Goal: Task Accomplishment & Management: Complete application form

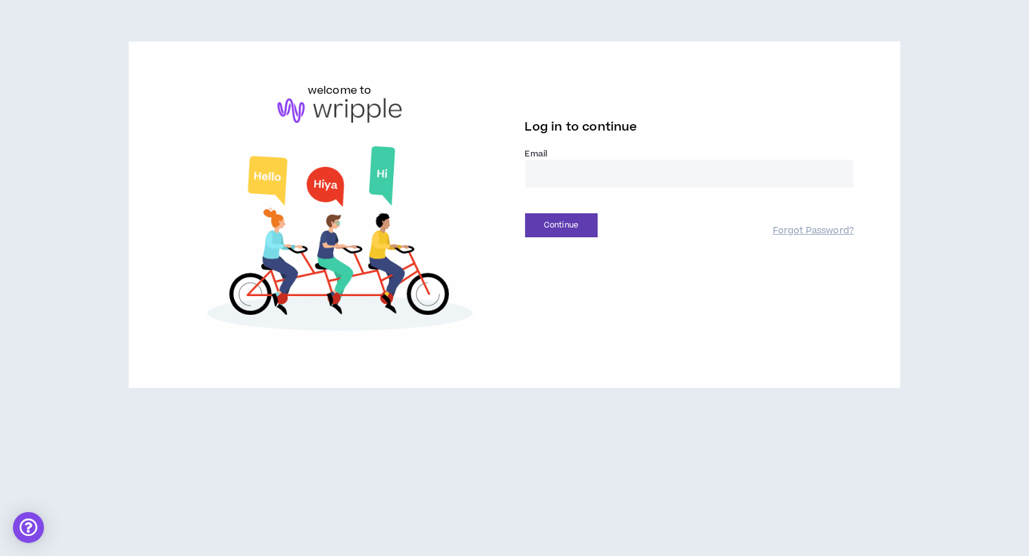
click at [554, 169] on input "email" at bounding box center [689, 174] width 329 height 28
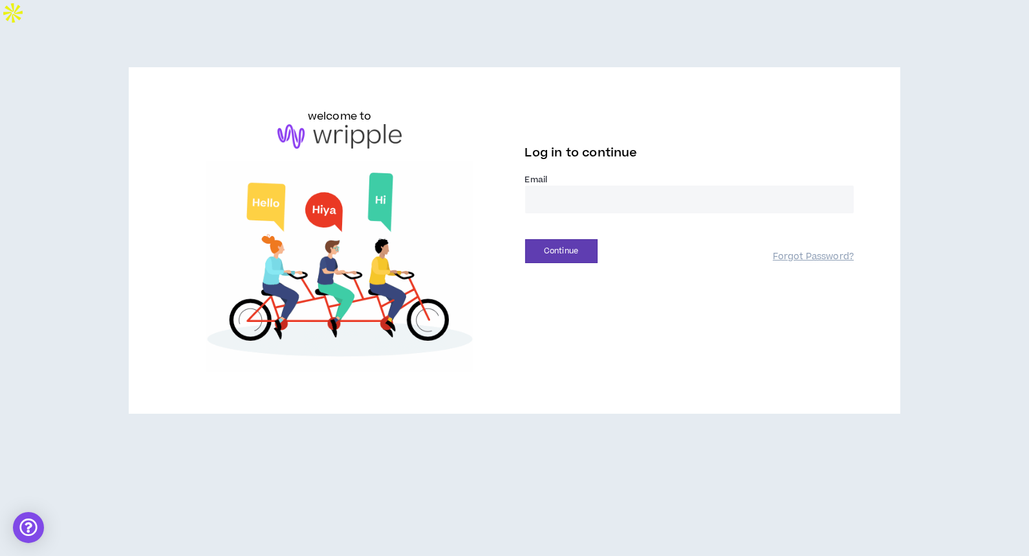
type input "**********"
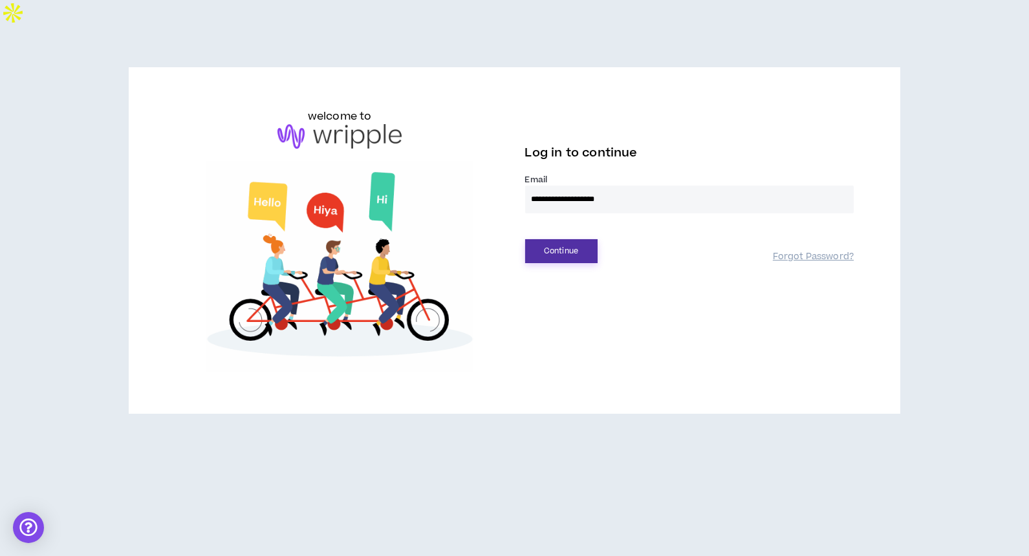
click at [547, 239] on button "Continue" at bounding box center [561, 251] width 72 height 24
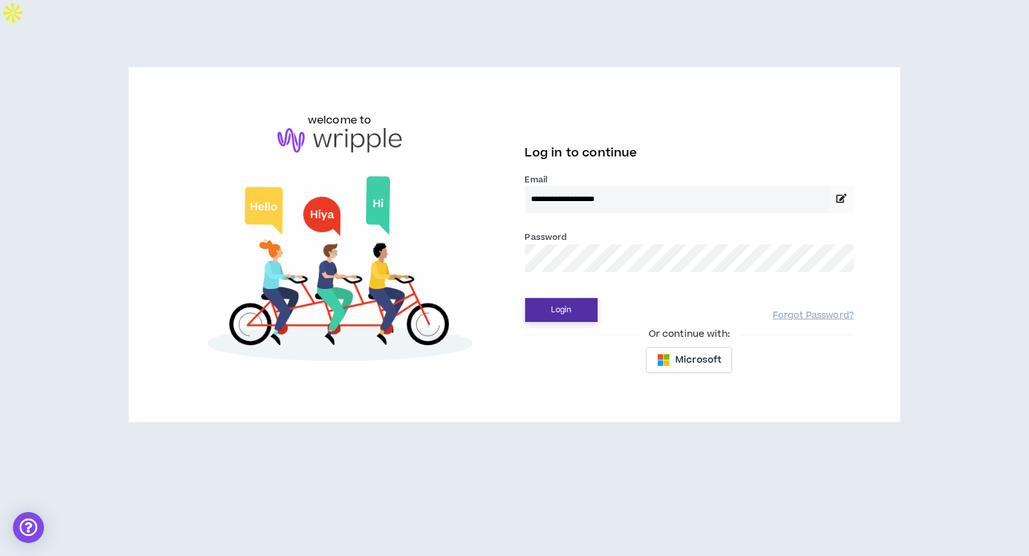
click at [558, 298] on button "Login" at bounding box center [561, 310] width 72 height 24
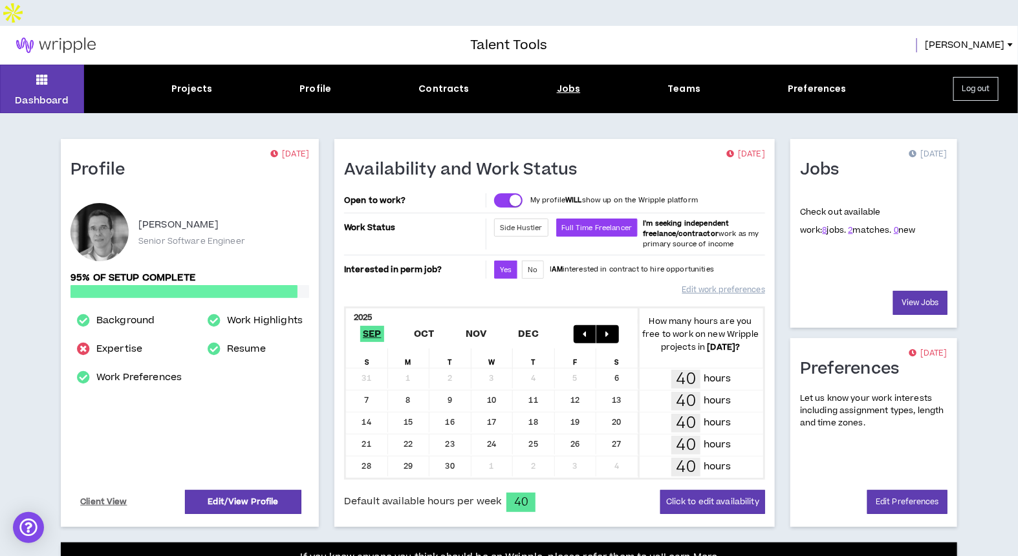
click at [566, 82] on div "Jobs" at bounding box center [569, 89] width 24 height 14
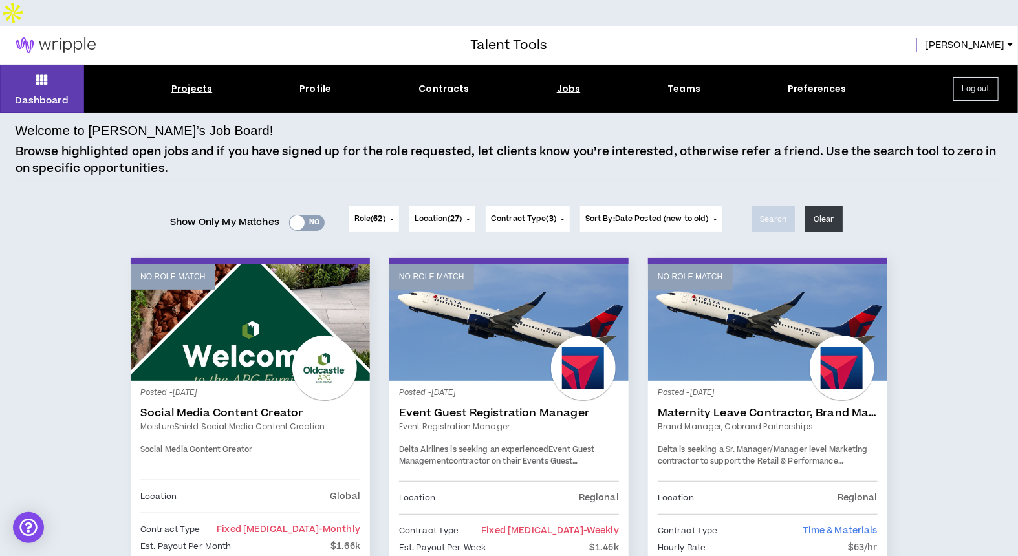
click at [193, 82] on div "Projects" at bounding box center [191, 89] width 41 height 14
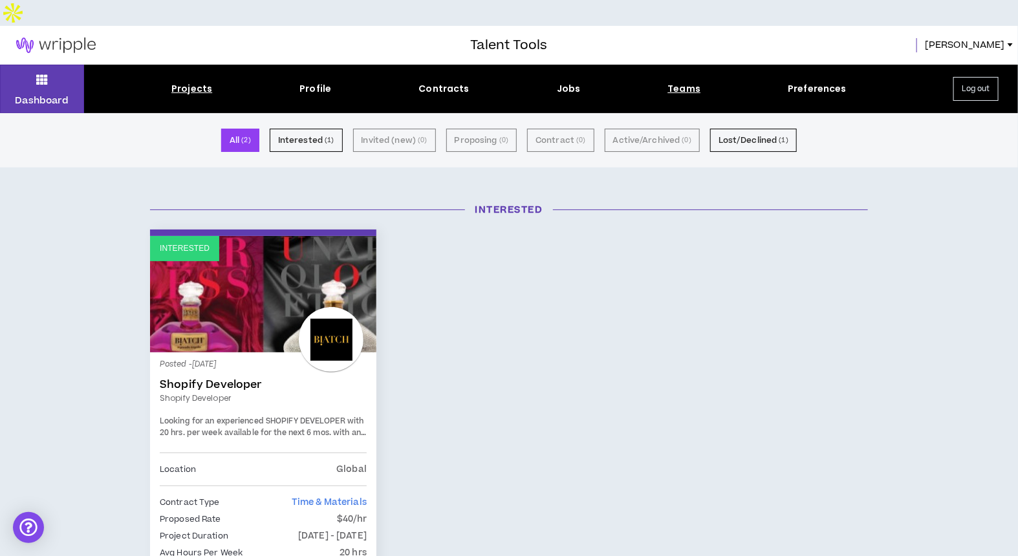
click at [687, 82] on div "Teams" at bounding box center [683, 89] width 33 height 14
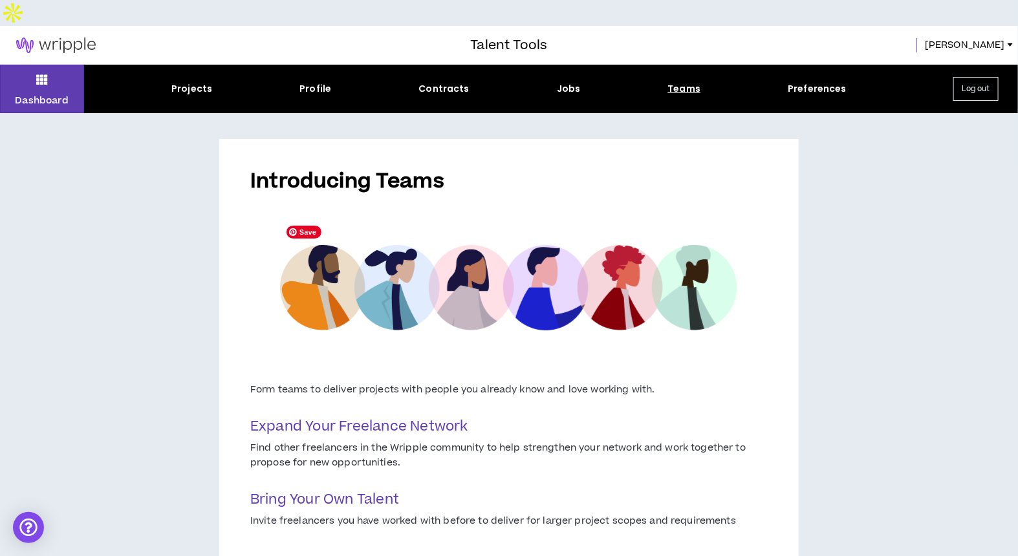
scroll to position [80, 0]
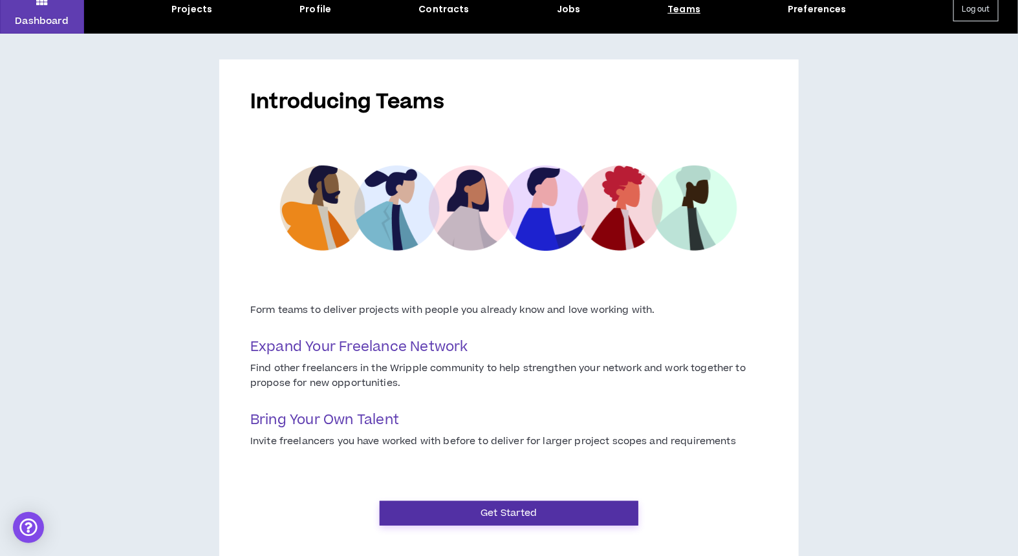
click at [536, 501] on button "Get Started" at bounding box center [509, 513] width 259 height 25
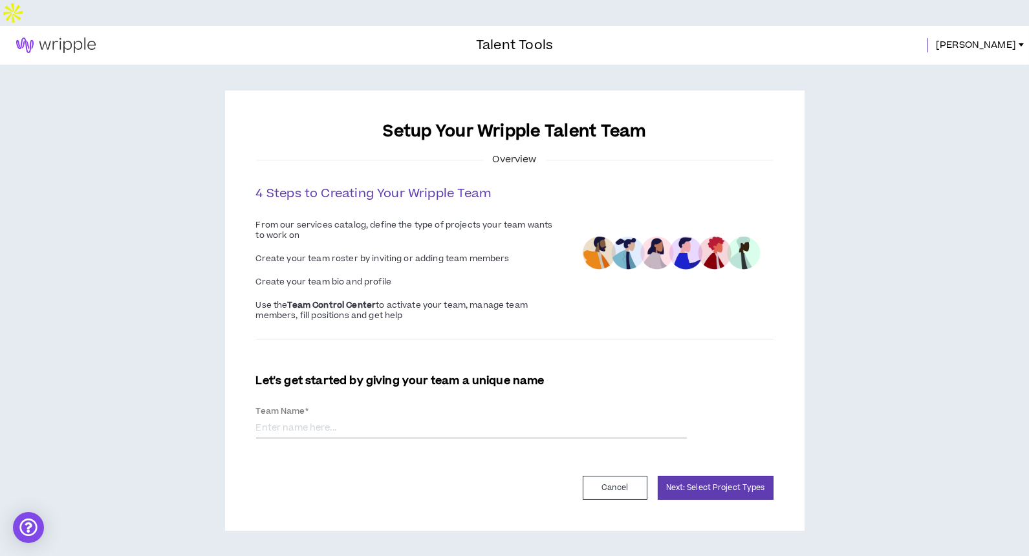
click at [340, 419] on input "Team Name *" at bounding box center [471, 428] width 431 height 19
type input "NTSprint"
click at [678, 476] on button "Next: Select Project Types" at bounding box center [716, 488] width 116 height 24
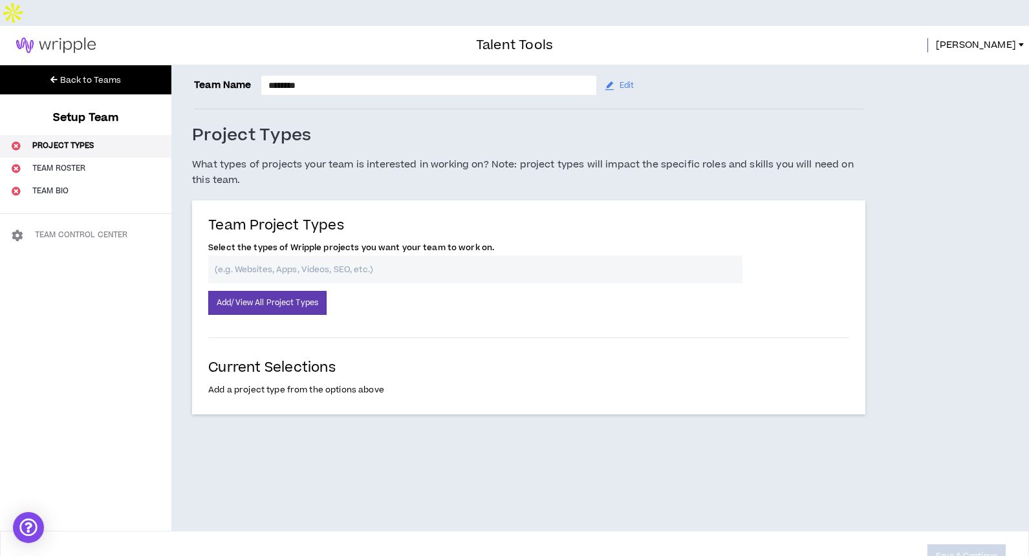
click at [402, 255] on input "text" at bounding box center [475, 269] width 534 height 28
click at [288, 291] on button "Add/View All Project Types" at bounding box center [267, 303] width 118 height 24
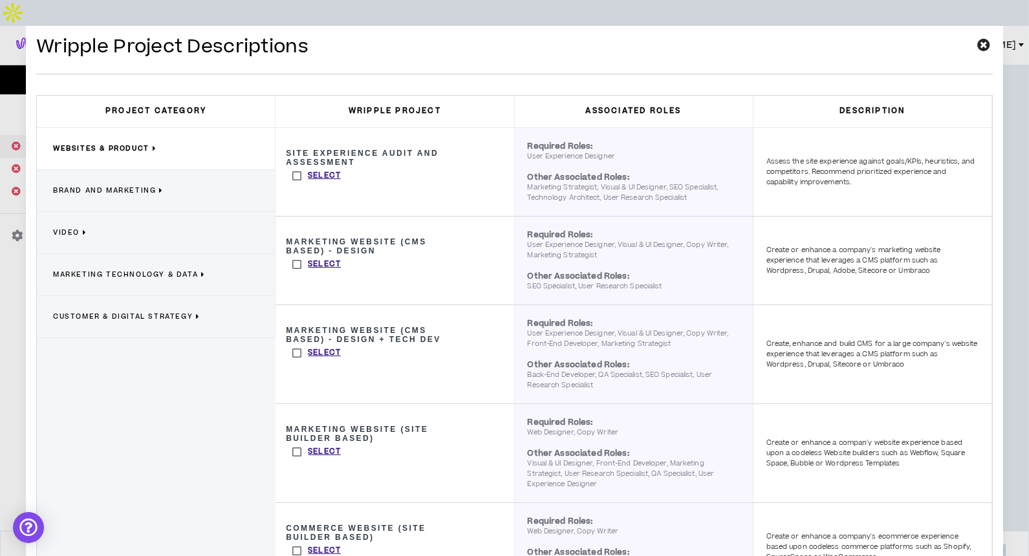
click at [312, 243] on h3 "Marketing Website (CMS Based) - Design" at bounding box center [376, 246] width 181 height 18
click at [292, 172] on label "Select" at bounding box center [316, 175] width 49 height 13
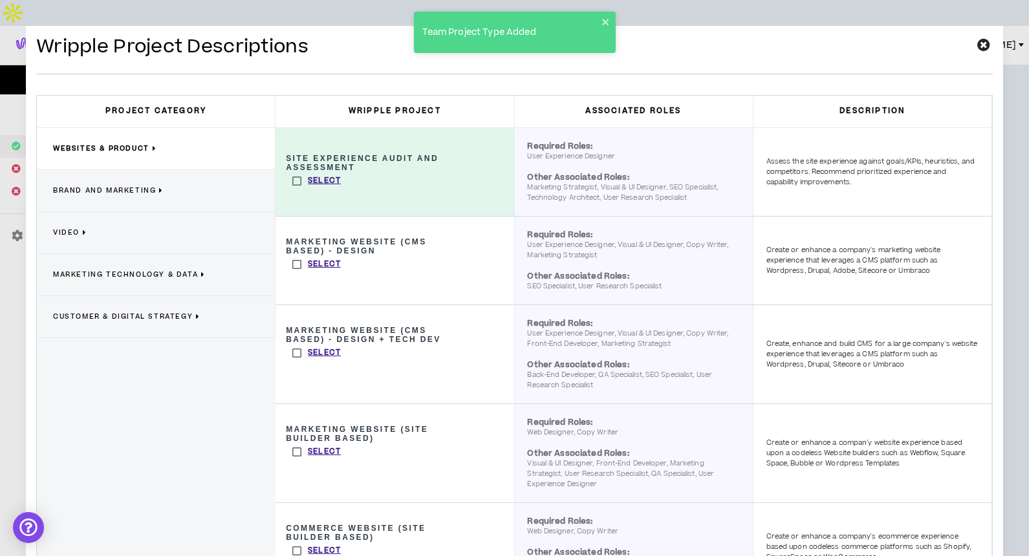
click at [293, 263] on label "Select" at bounding box center [316, 264] width 49 height 13
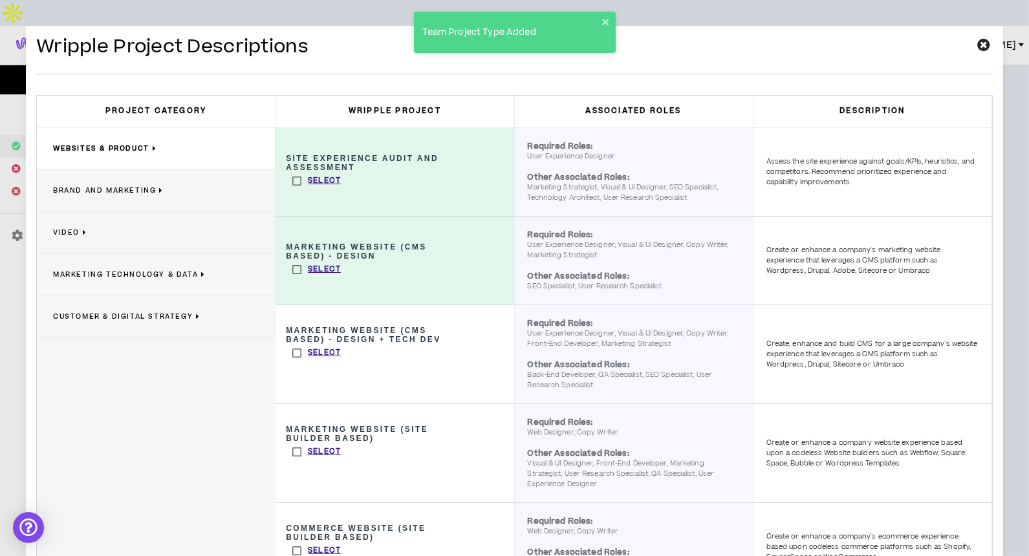
click at [293, 352] on label "Select" at bounding box center [316, 353] width 49 height 13
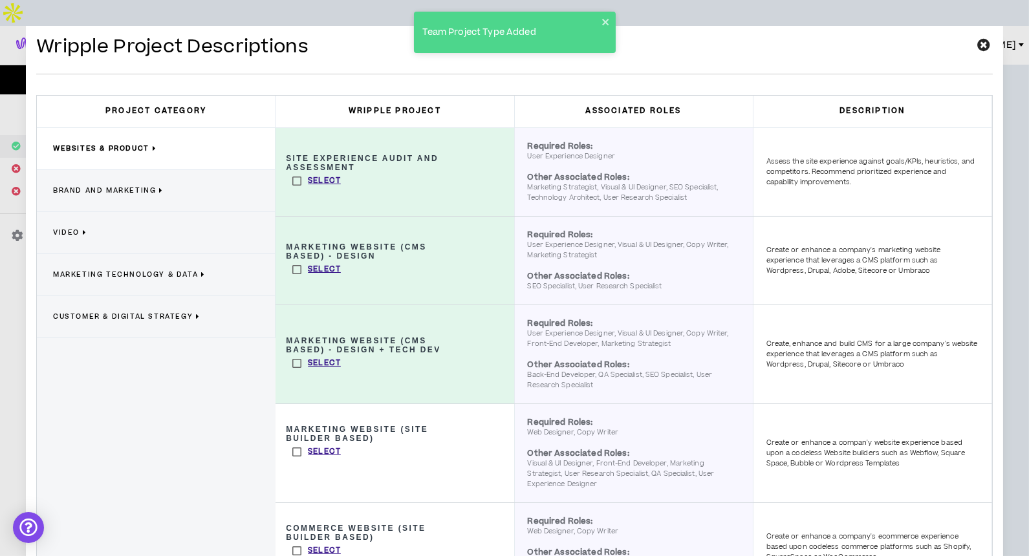
click at [292, 451] on label "Select" at bounding box center [316, 452] width 49 height 13
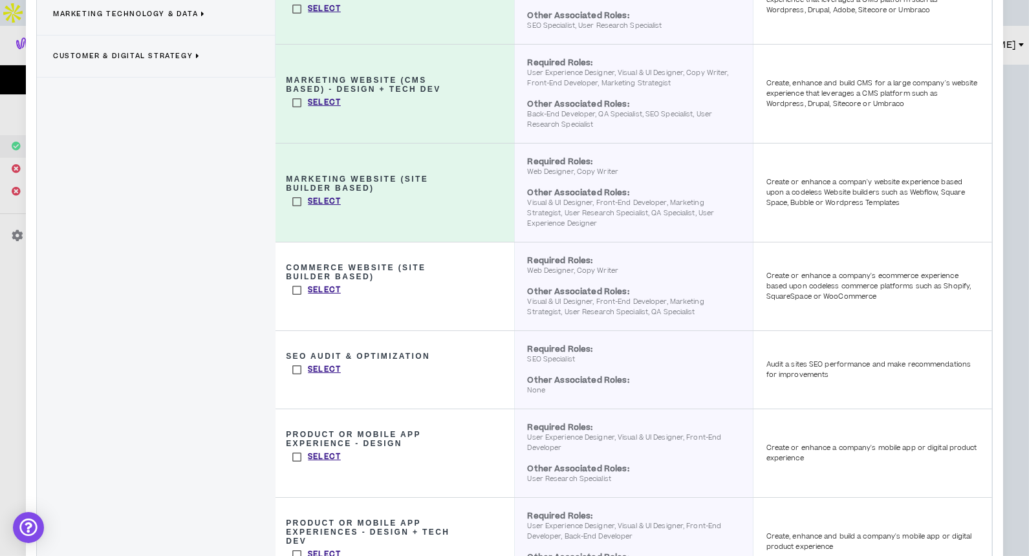
scroll to position [261, 0]
click at [292, 285] on label "Select" at bounding box center [316, 289] width 49 height 13
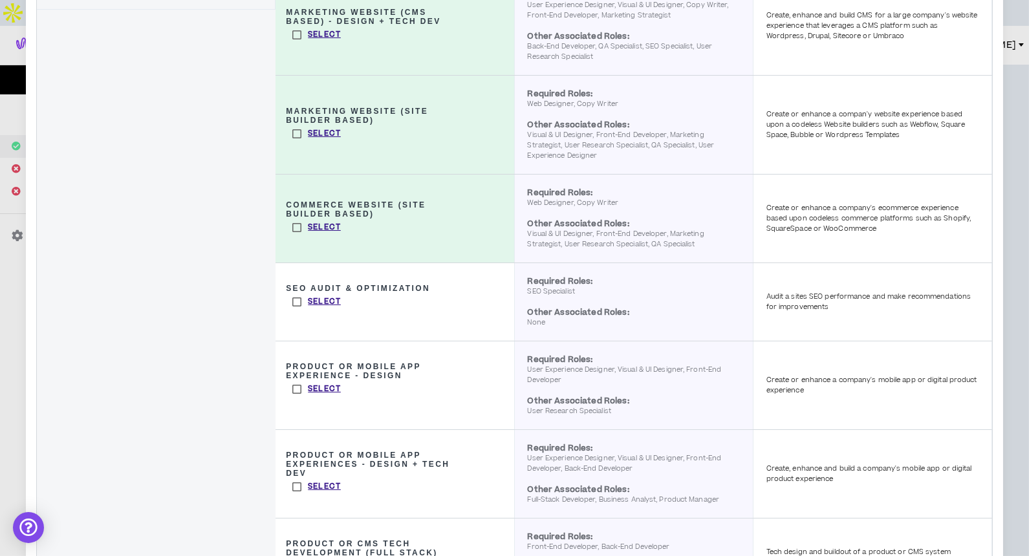
scroll to position [337, 0]
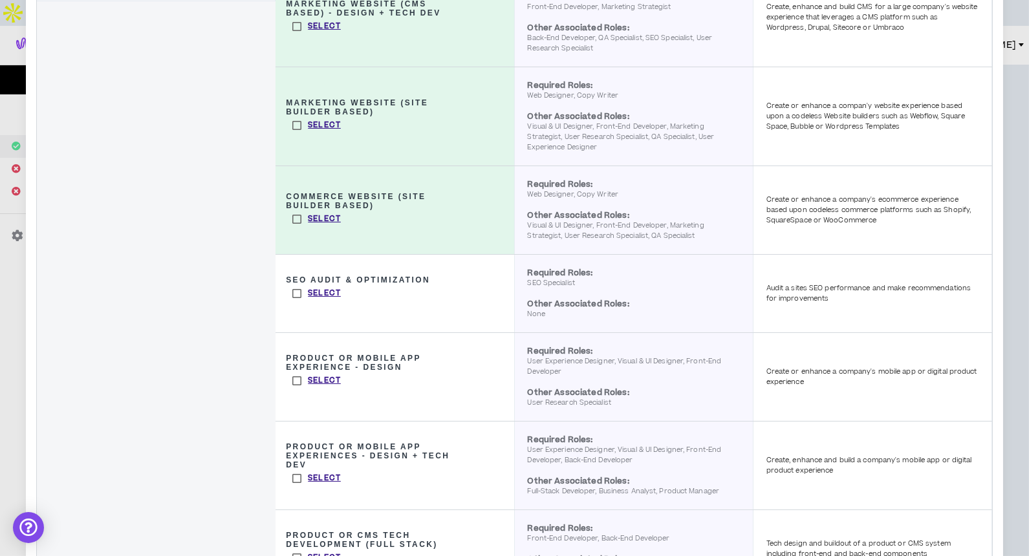
click at [292, 379] on label "Select" at bounding box center [316, 380] width 49 height 13
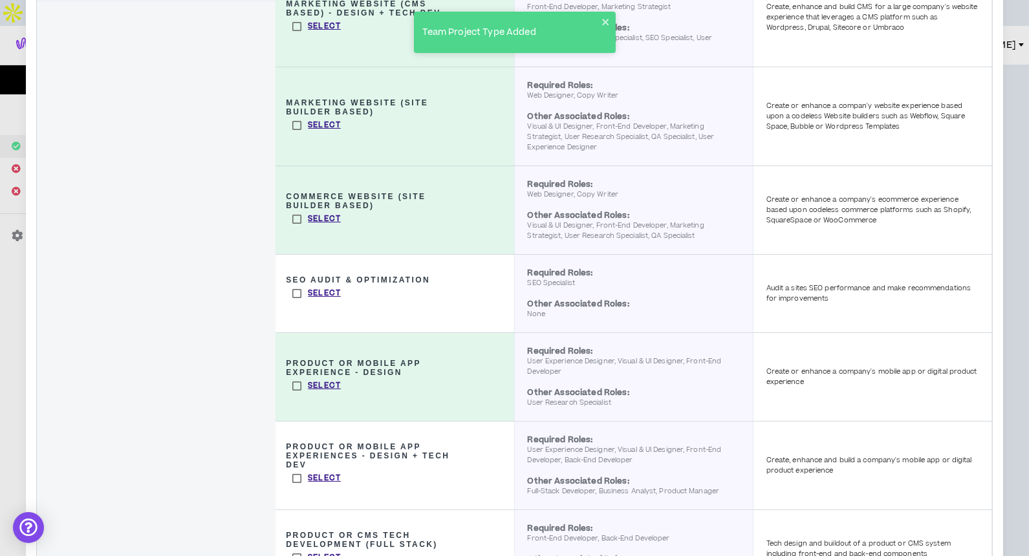
click at [294, 474] on label "Select" at bounding box center [316, 478] width 49 height 13
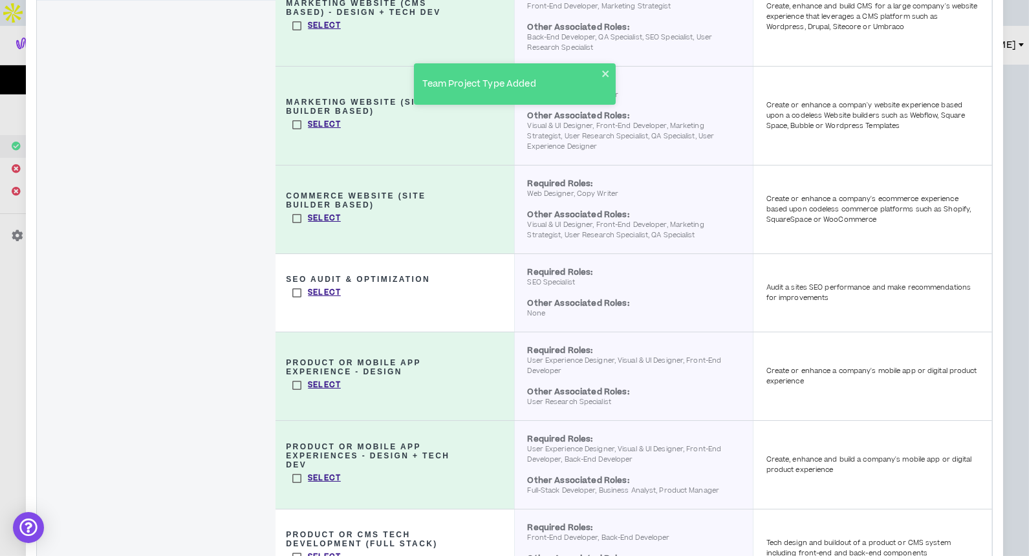
scroll to position [457, 0]
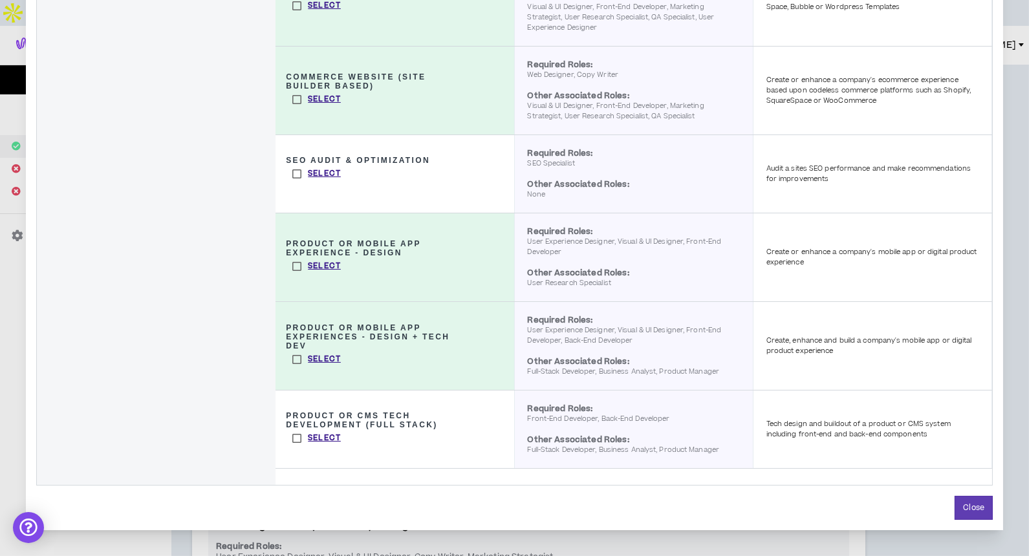
click at [292, 437] on label "Select" at bounding box center [316, 438] width 49 height 13
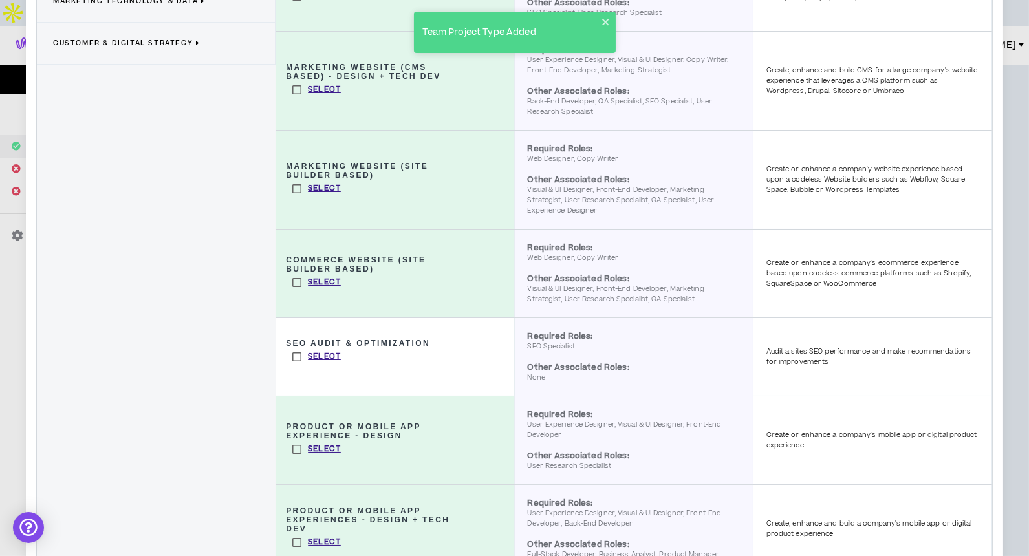
scroll to position [0, 0]
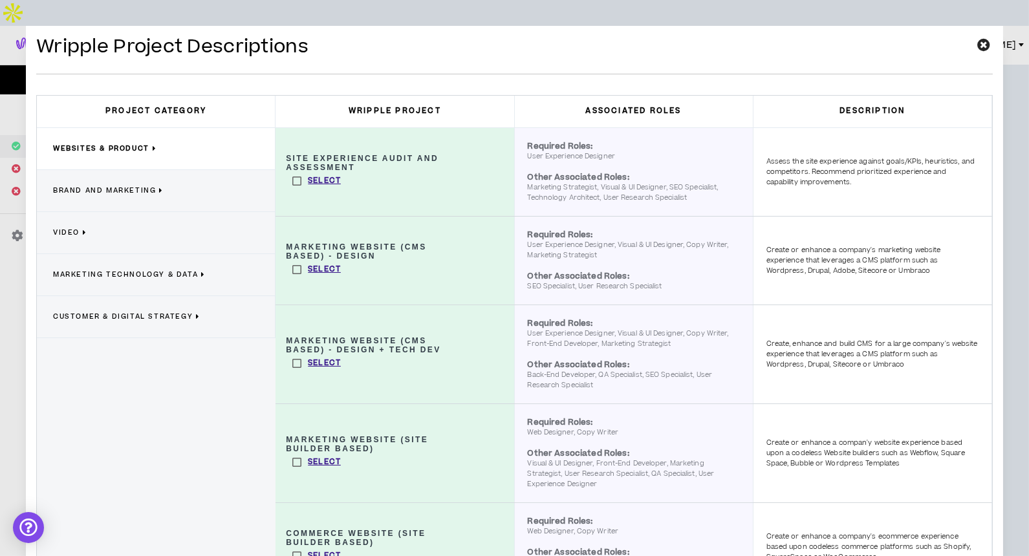
click at [156, 190] on p "Brand and Marketing" at bounding box center [108, 191] width 111 height 10
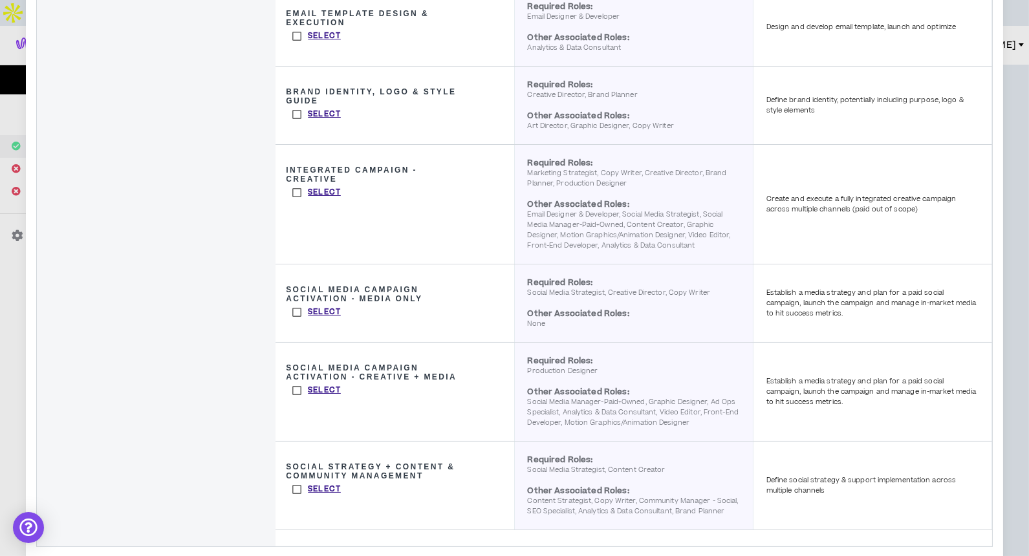
scroll to position [843, 0]
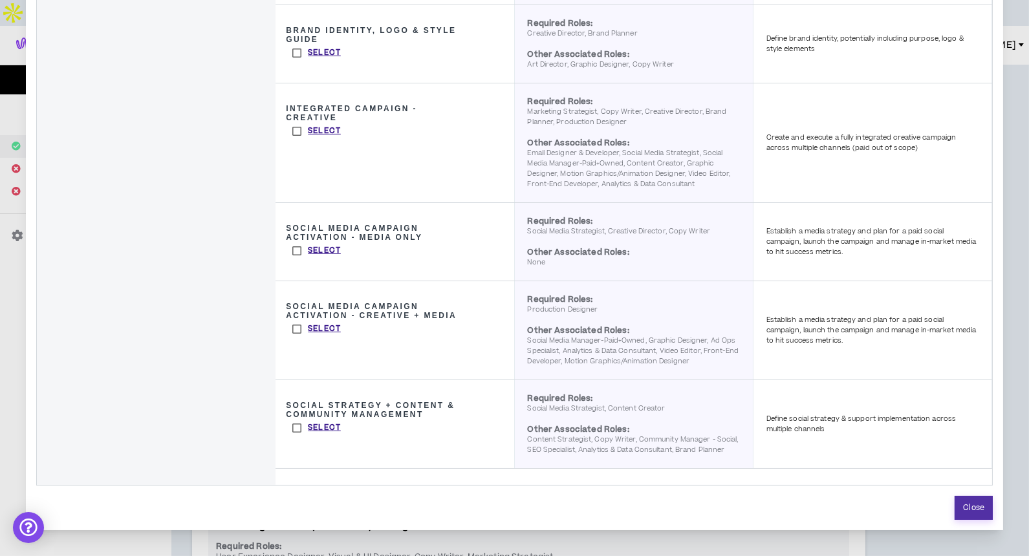
click at [973, 504] on button "Close" at bounding box center [974, 508] width 38 height 24
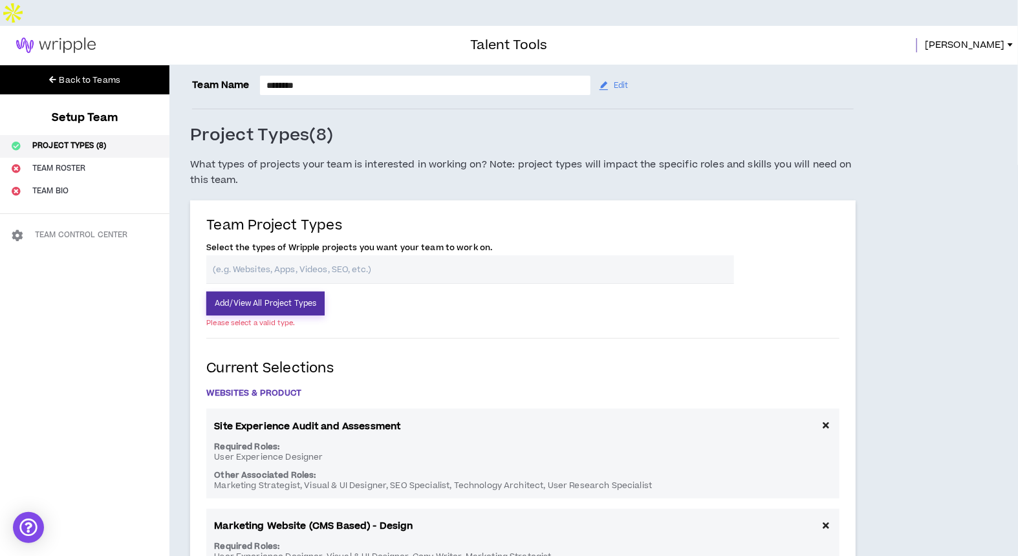
click at [279, 292] on button "Add/View All Project Types" at bounding box center [265, 304] width 118 height 24
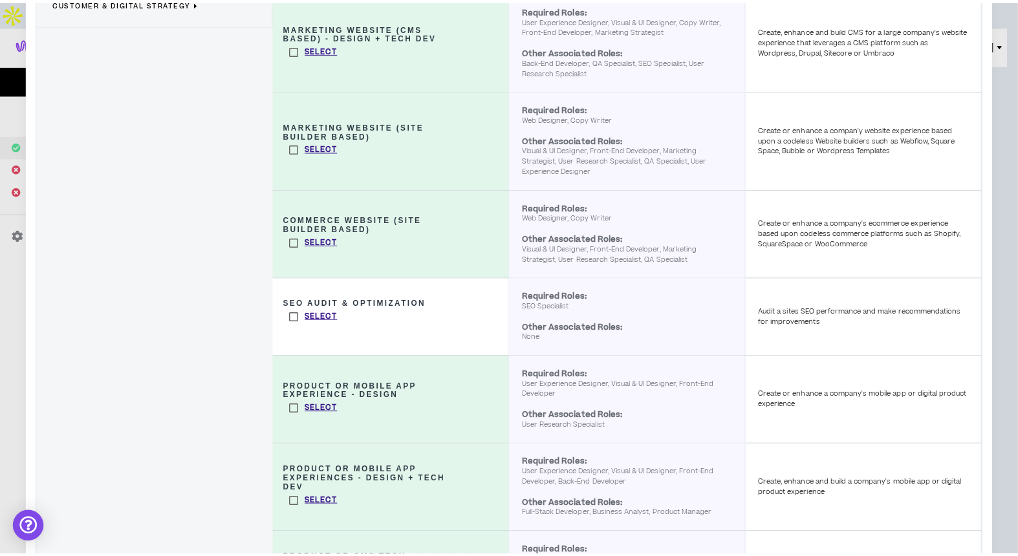
scroll to position [457, 0]
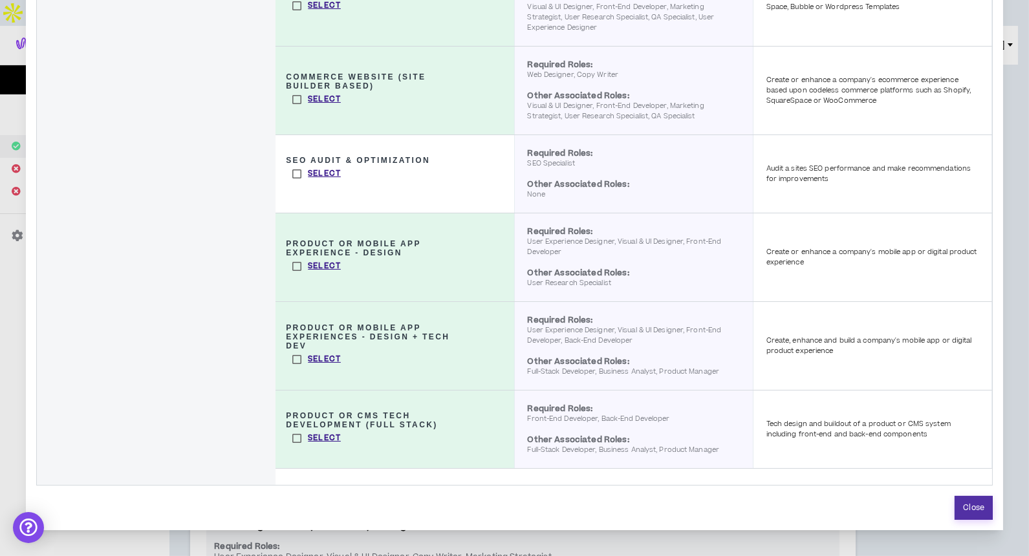
click at [960, 508] on button "Close" at bounding box center [974, 508] width 38 height 24
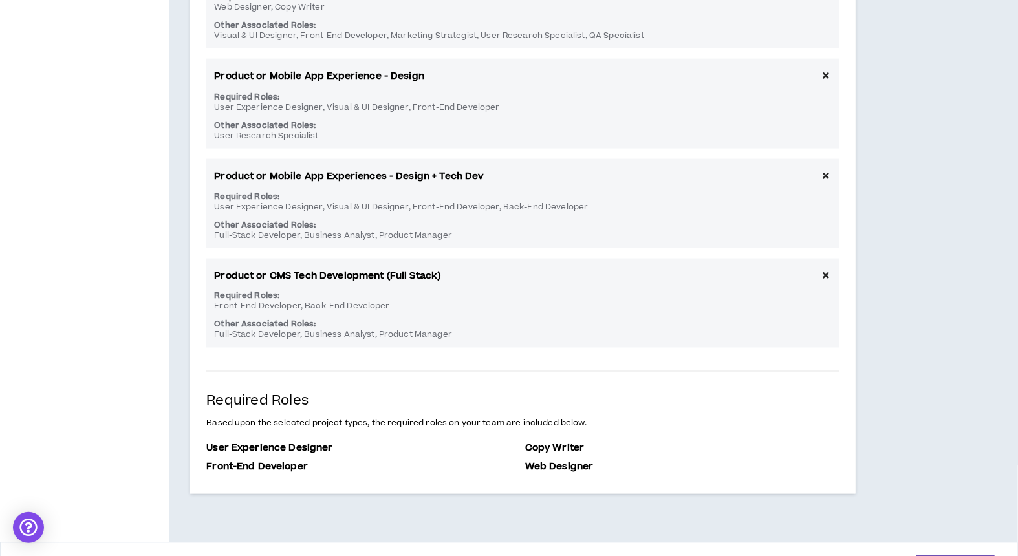
scroll to position [861, 0]
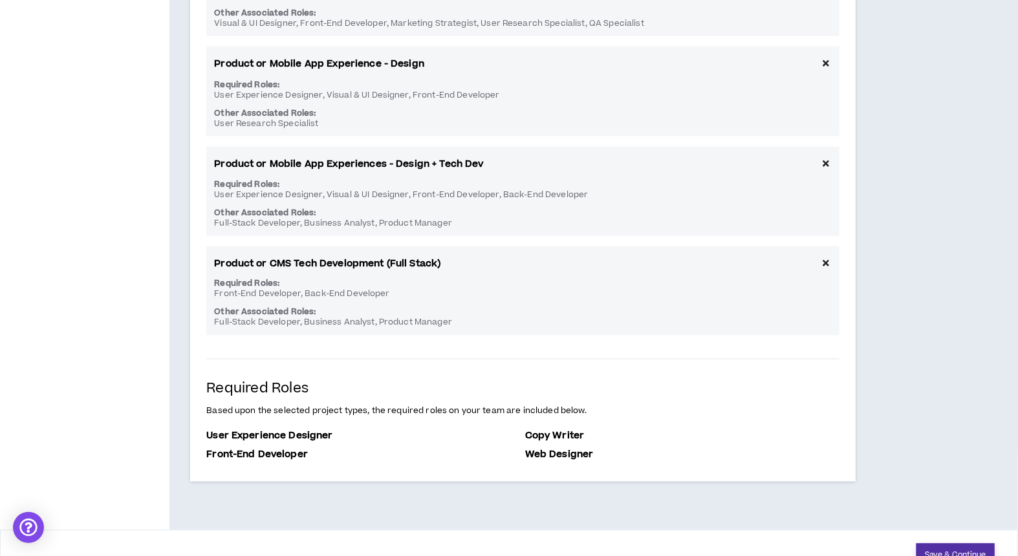
click at [960, 544] on button "Save & Continue" at bounding box center [955, 556] width 78 height 24
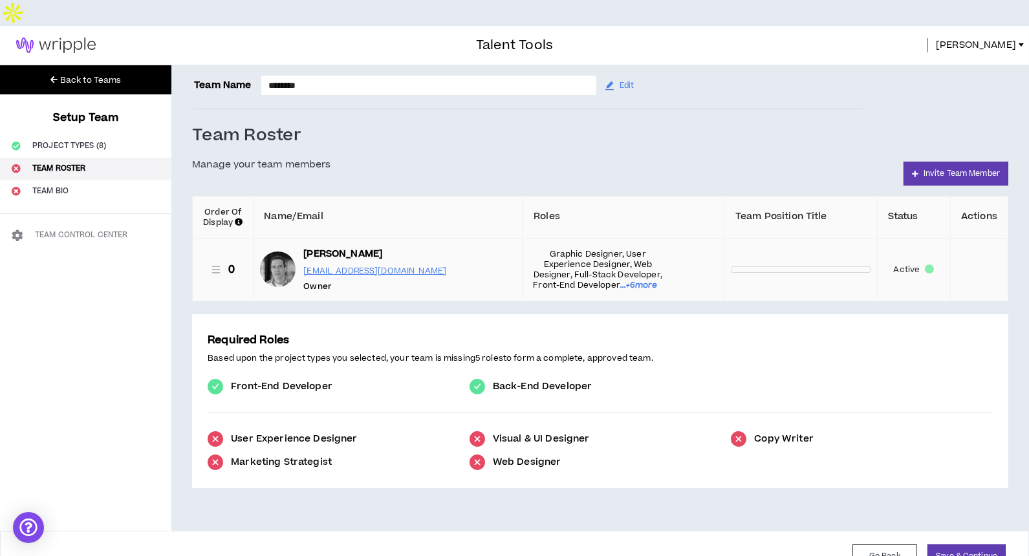
click at [742, 266] on p at bounding box center [800, 269] width 139 height 6
click at [728, 157] on div "Manage your team members Invite Team Member" at bounding box center [600, 176] width 816 height 39
click at [965, 545] on button "Save & Continue" at bounding box center [966, 557] width 78 height 24
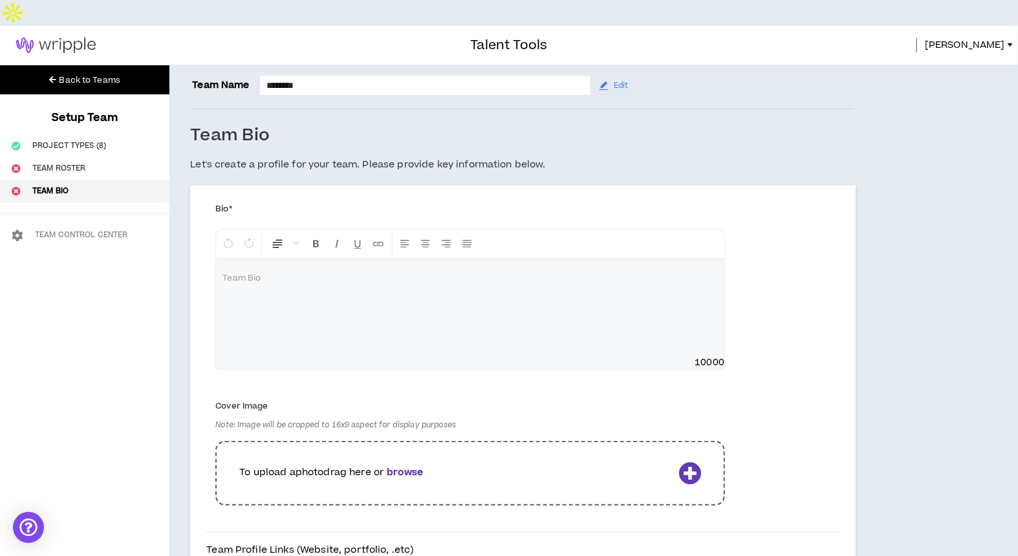
click at [686, 462] on icon at bounding box center [689, 473] width 23 height 23
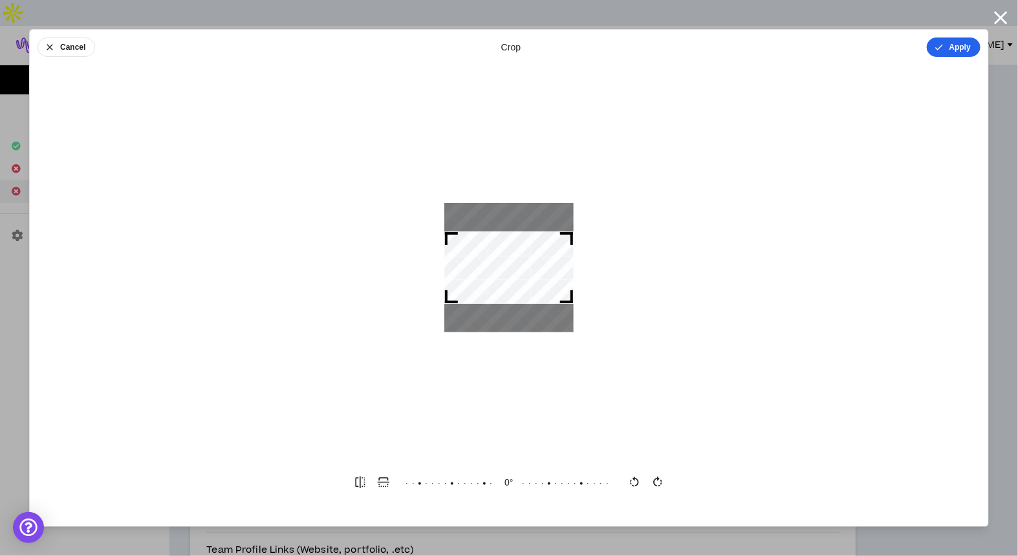
click at [943, 47] on icon "button" at bounding box center [939, 47] width 10 height 10
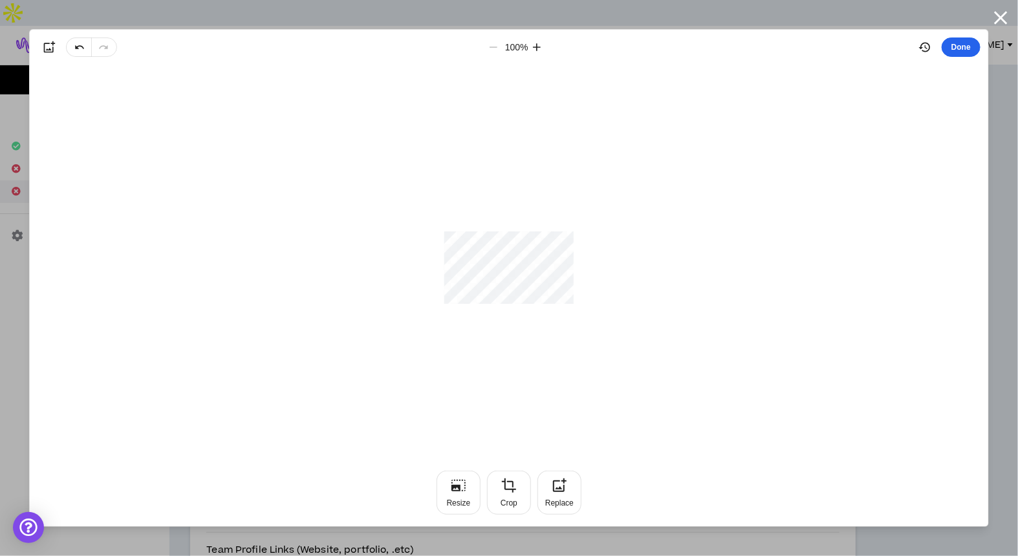
click at [959, 47] on button "Done" at bounding box center [961, 47] width 39 height 19
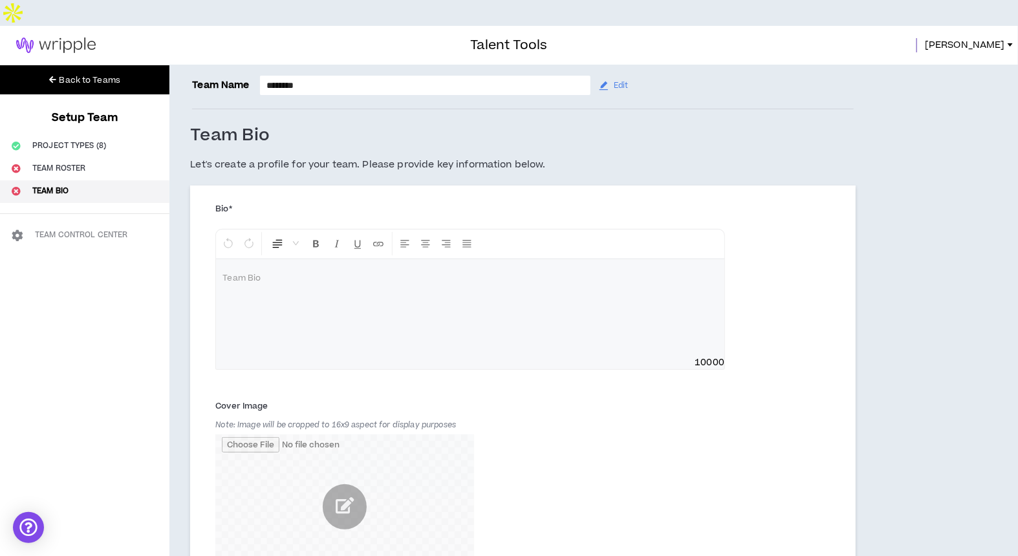
click at [274, 272] on p at bounding box center [469, 278] width 495 height 13
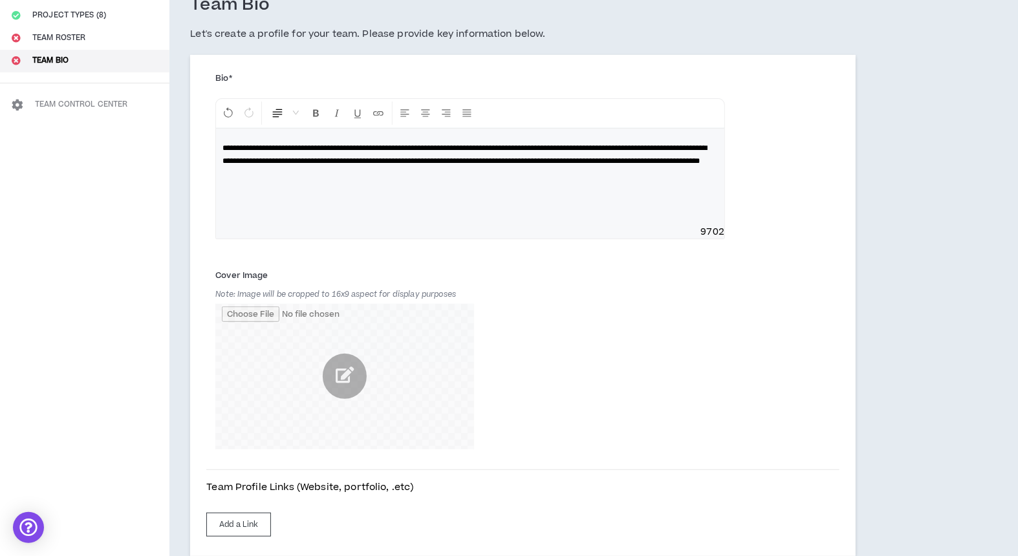
scroll to position [204, 0]
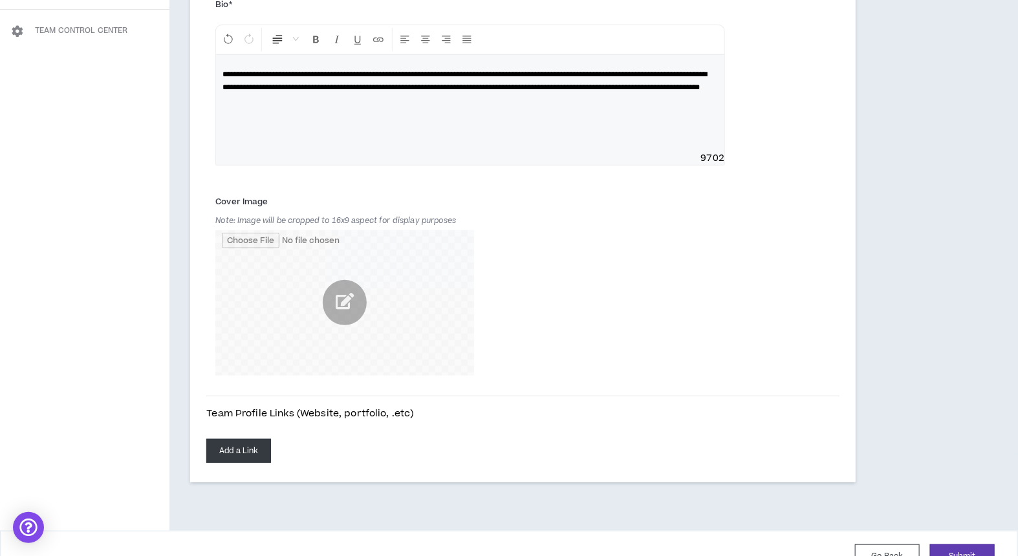
click at [243, 439] on button "Add a Link" at bounding box center [238, 451] width 65 height 24
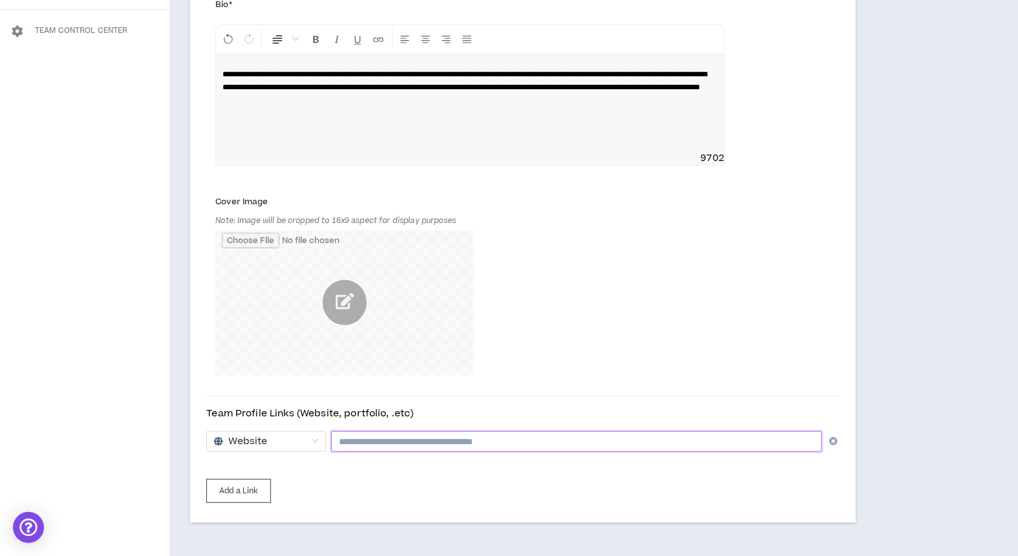
click at [471, 431] on input "text" at bounding box center [576, 441] width 491 height 21
paste input "**********"
type input "**********"
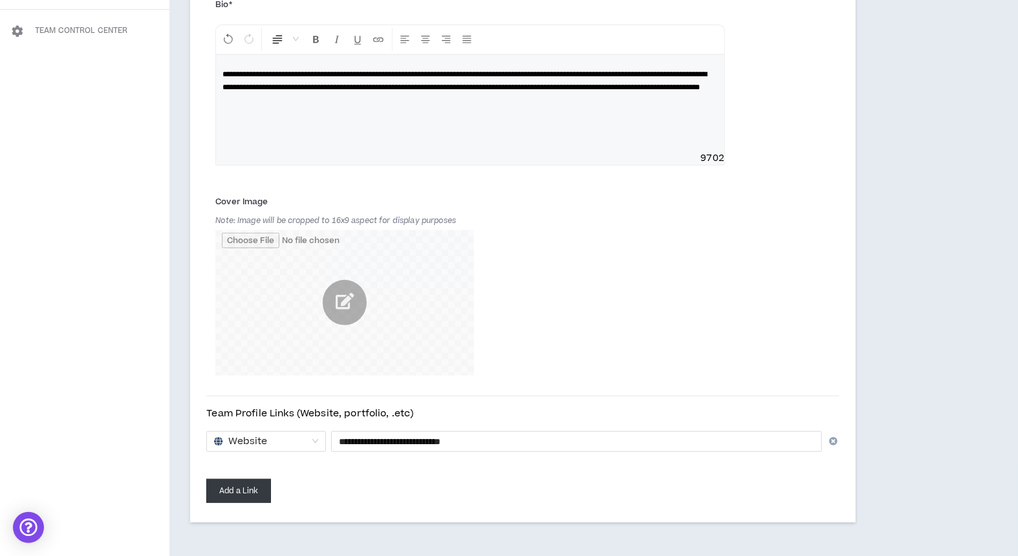
click at [246, 479] on button "Add a Link" at bounding box center [238, 491] width 65 height 24
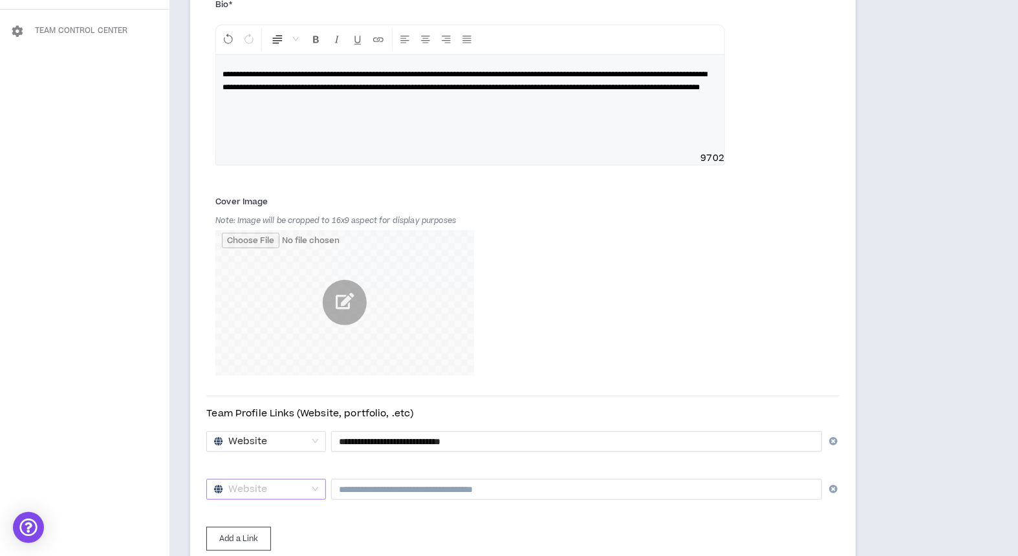
click at [289, 480] on span "Website" at bounding box center [266, 489] width 104 height 19
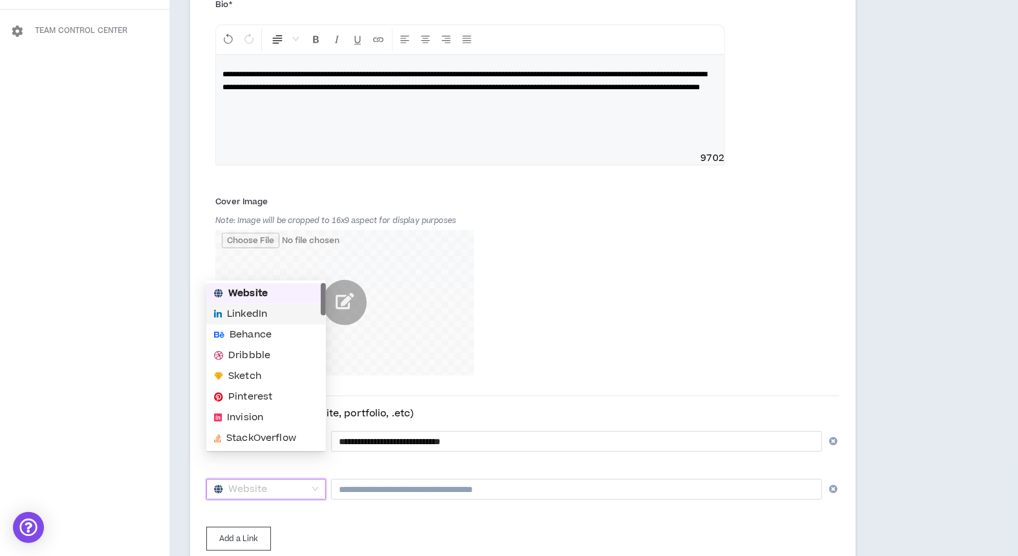
click at [260, 310] on span "LinkedIn" at bounding box center [247, 314] width 40 height 14
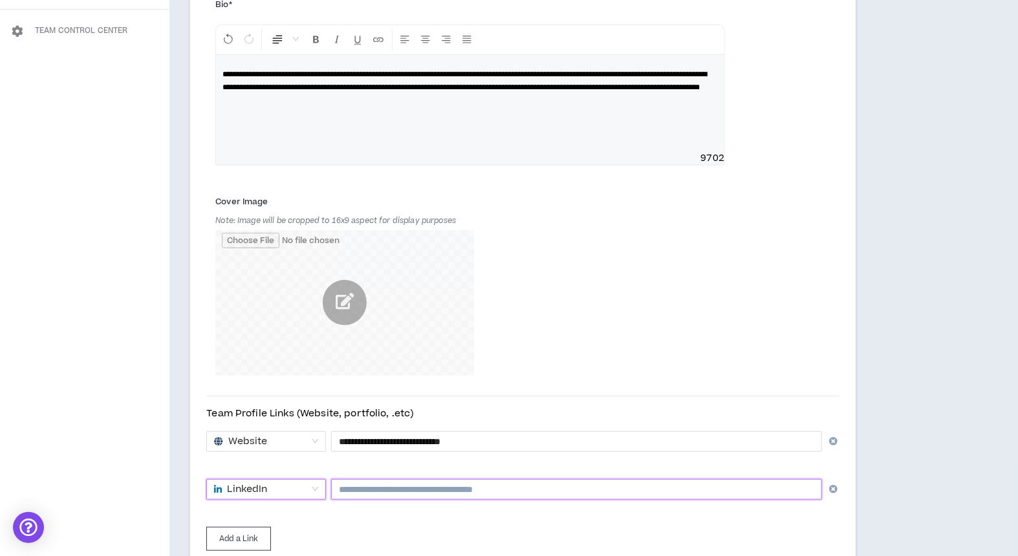
click at [401, 479] on input "text" at bounding box center [576, 489] width 491 height 21
paste input "**********"
type input "**********"
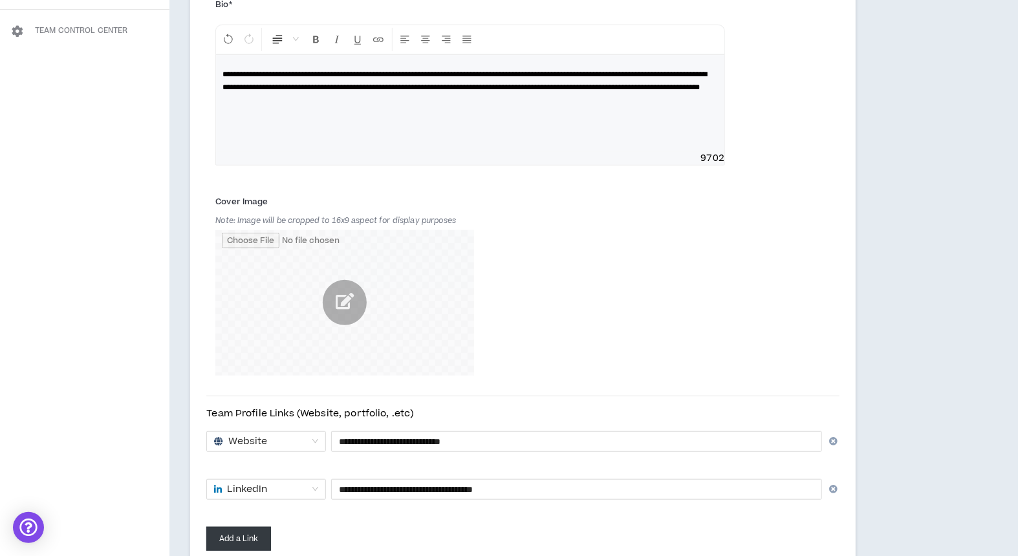
click at [237, 527] on button "Add a Link" at bounding box center [238, 539] width 65 height 24
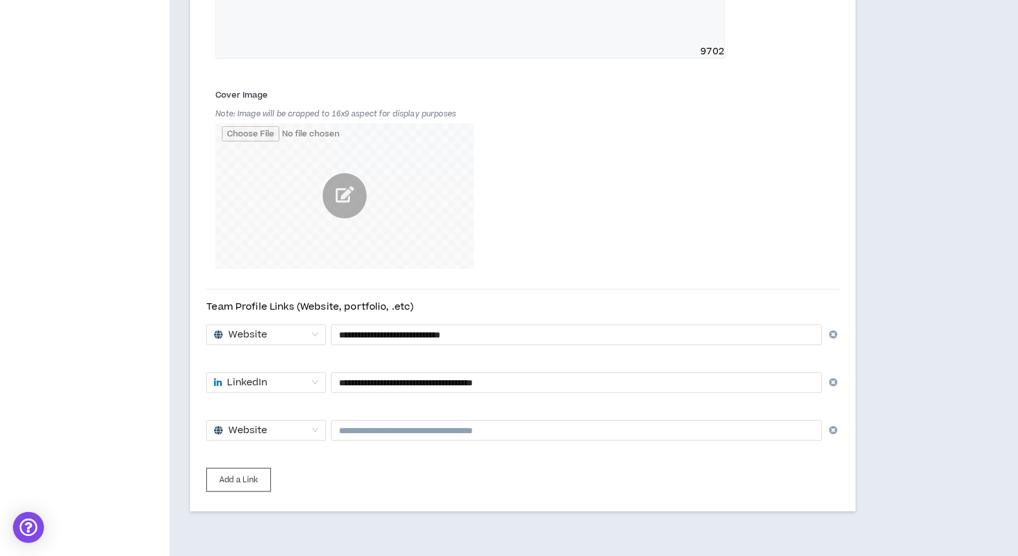
scroll to position [314, 0]
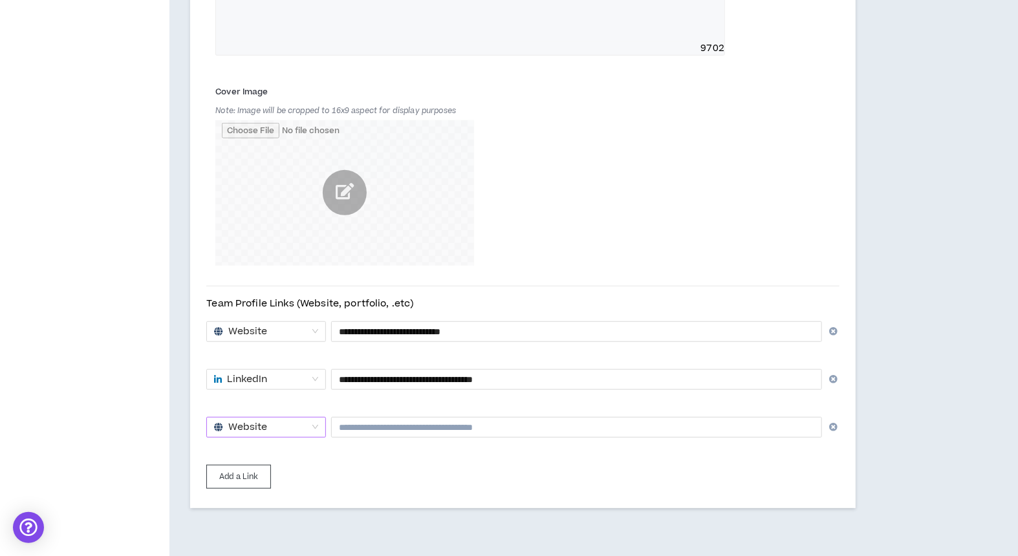
click at [316, 418] on span "Website" at bounding box center [266, 427] width 104 height 19
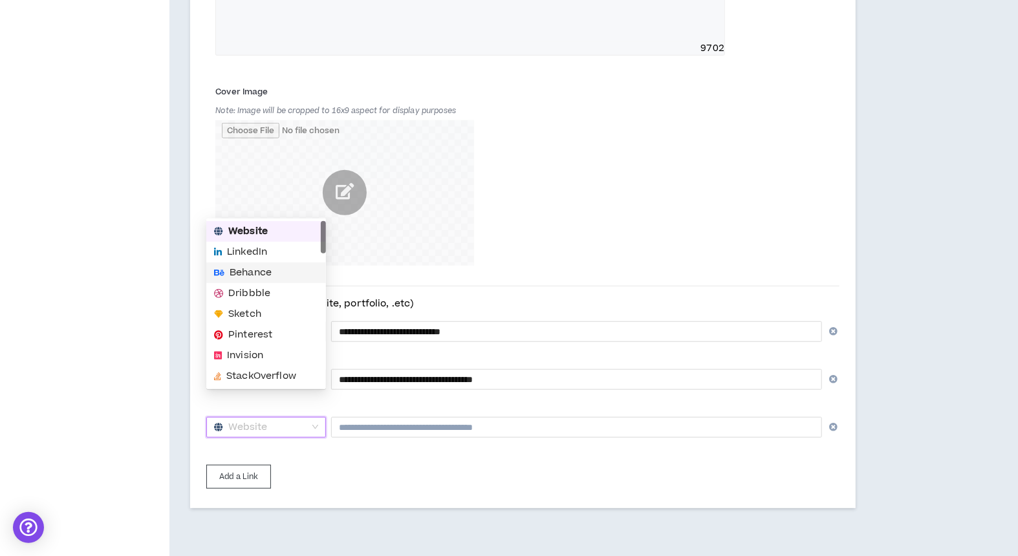
click at [261, 270] on span "Behance" at bounding box center [251, 273] width 42 height 14
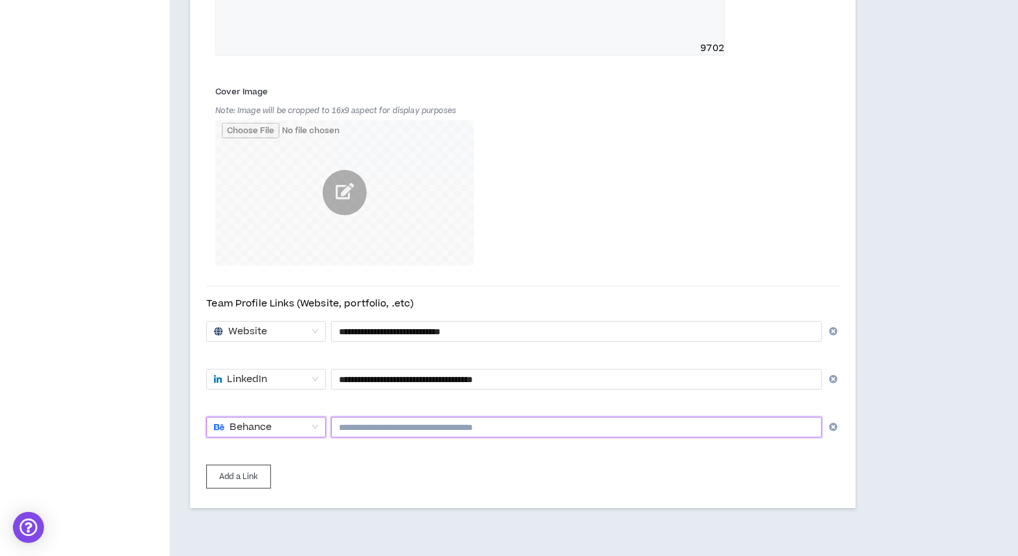
click at [365, 417] on input "text" at bounding box center [576, 427] width 491 height 21
paste input "**********"
type input "**********"
click at [388, 465] on div "Add a Link" at bounding box center [522, 477] width 633 height 24
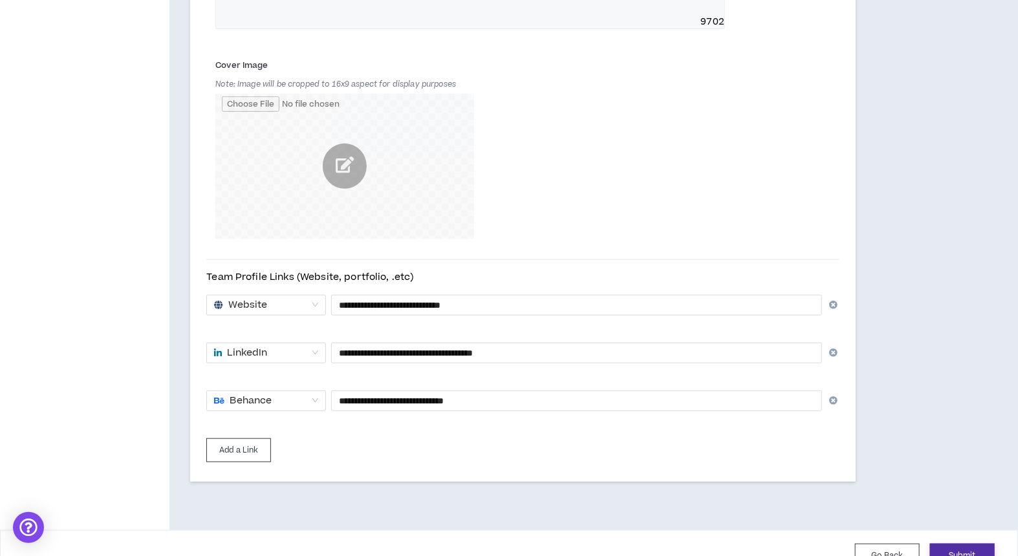
click at [951, 544] on button "Submit" at bounding box center [962, 556] width 65 height 24
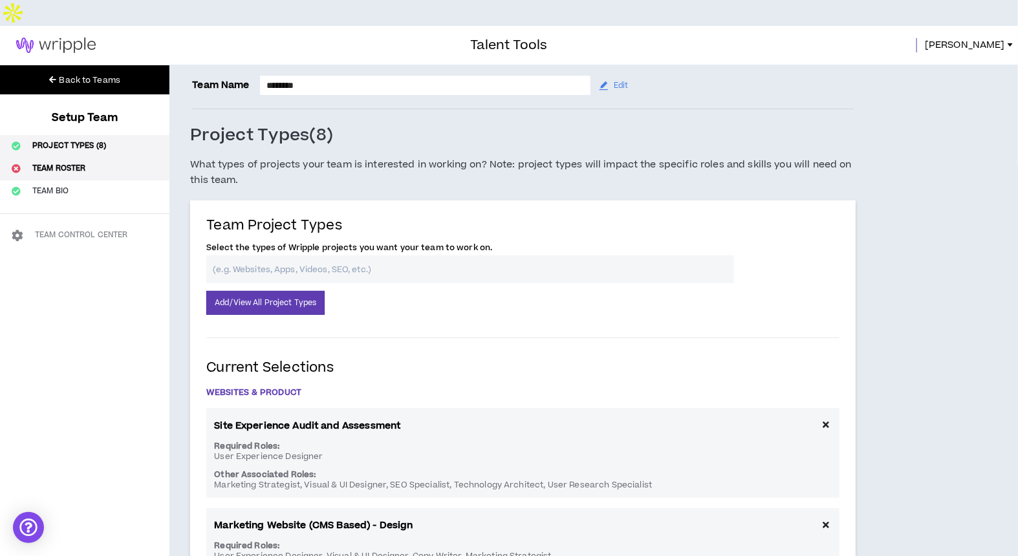
click at [55, 158] on button "Team Roster" at bounding box center [84, 169] width 169 height 23
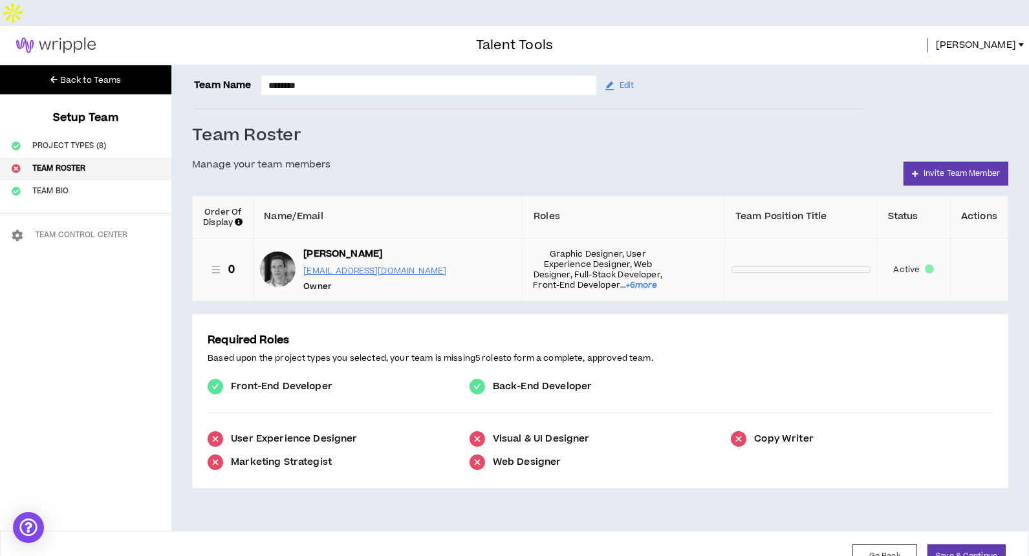
click at [763, 266] on p at bounding box center [800, 269] width 139 height 6
type textarea "*"
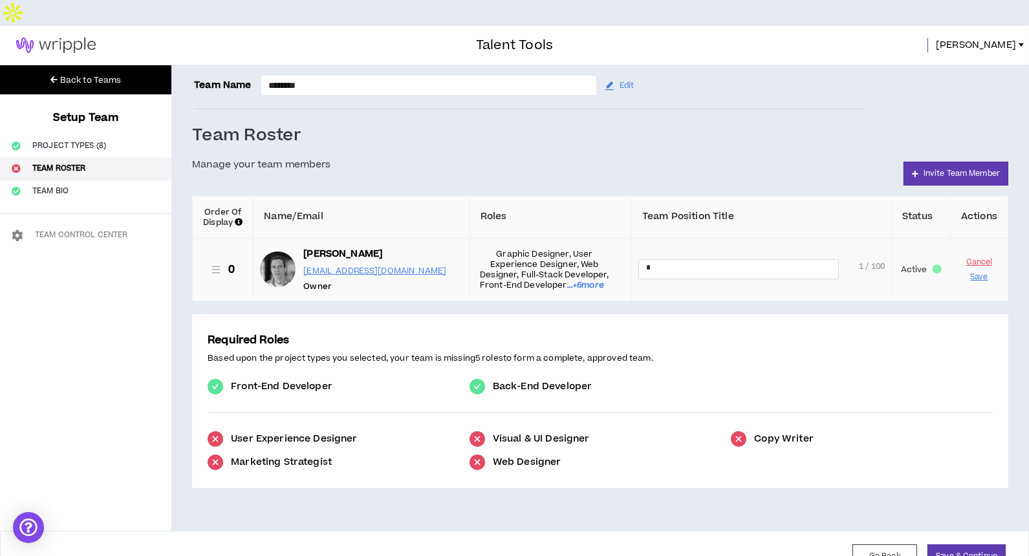
type textarea "**"
type textarea "***"
type textarea "****"
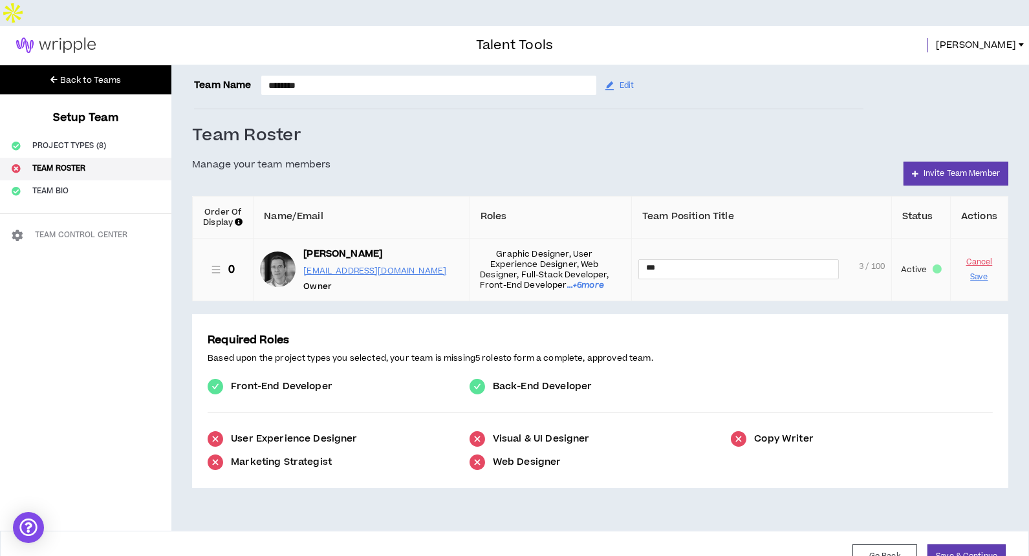
type textarea "****"
type textarea "*****"
type textarea "******"
type textarea "*******"
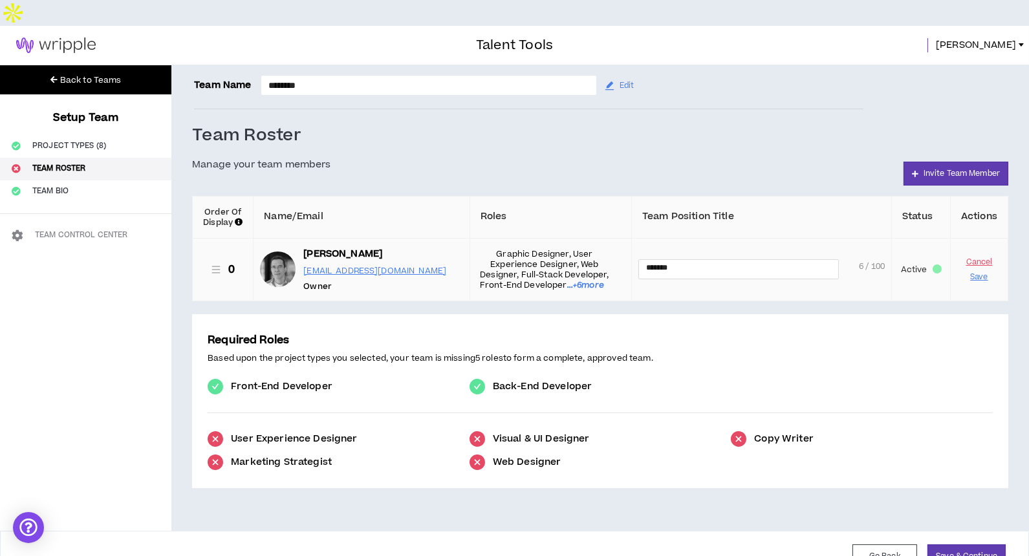
type textarea "********"
type textarea "**********"
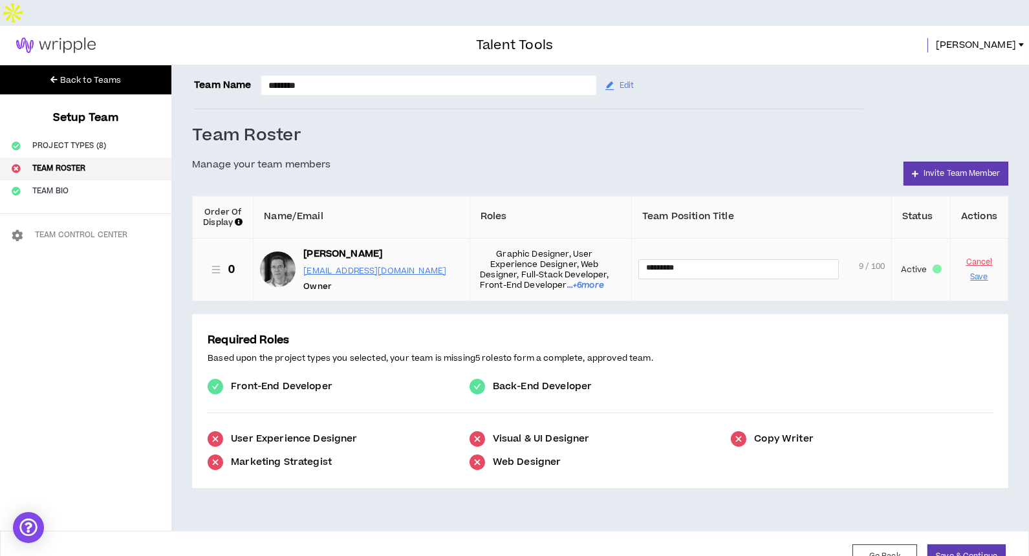
type textarea "**********"
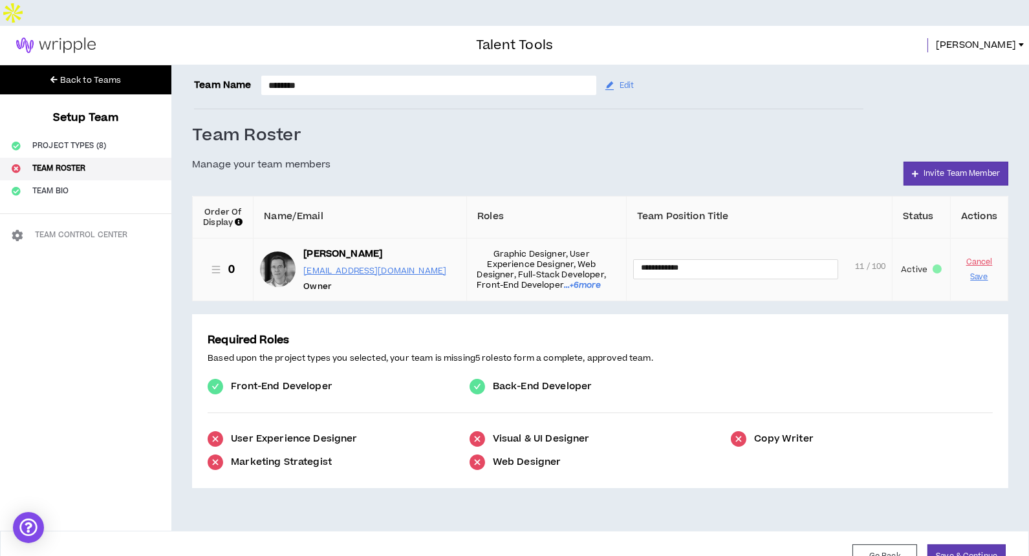
type textarea "**********"
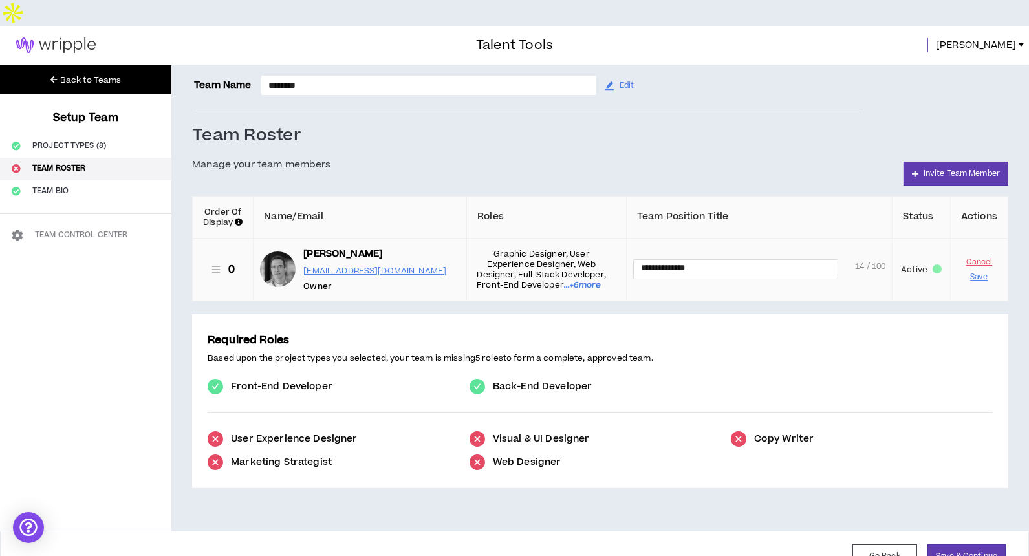
type textarea "**********"
click at [806, 281] on div "**********" at bounding box center [600, 306] width 816 height 363
click at [965, 545] on button "Save & Continue" at bounding box center [966, 557] width 78 height 24
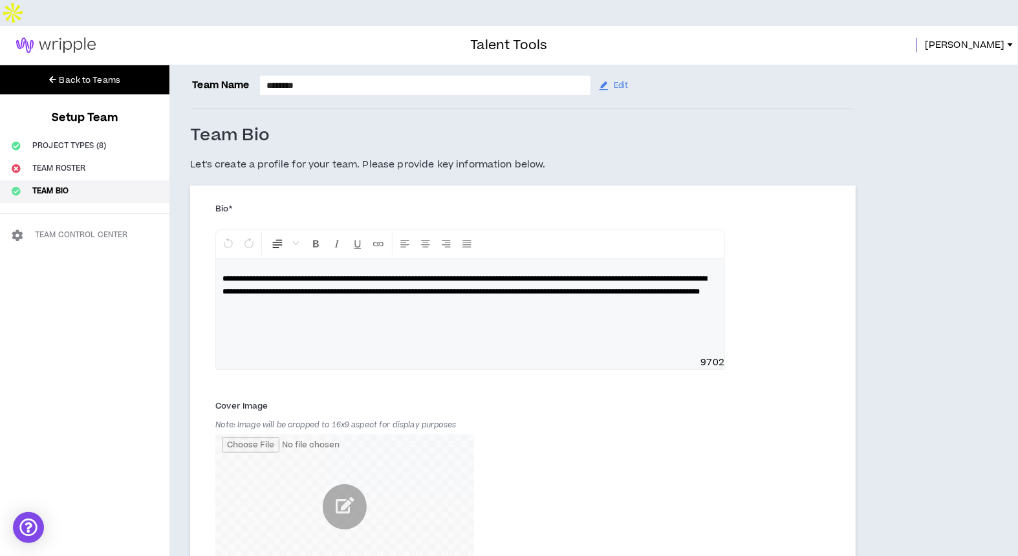
scroll to position [341, 0]
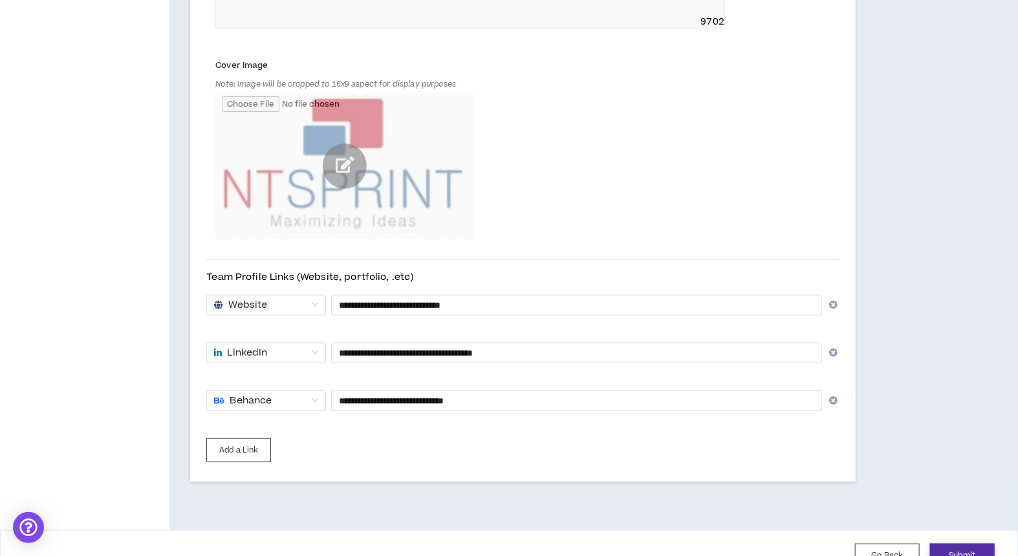
click at [977, 544] on button "Submit" at bounding box center [962, 556] width 65 height 24
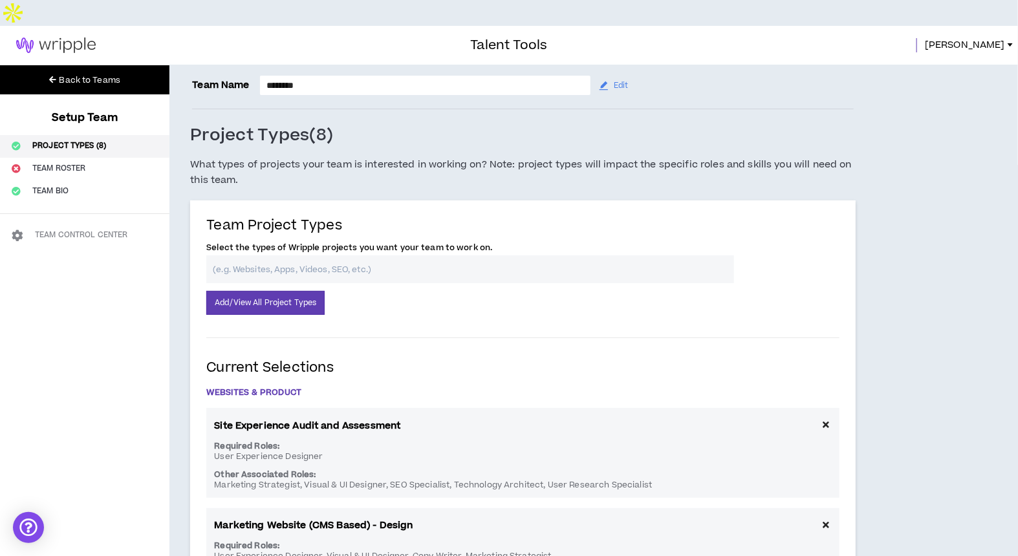
click at [361, 255] on input "text" at bounding box center [470, 269] width 528 height 28
click at [316, 255] on input "website" at bounding box center [470, 269] width 528 height 28
type input "websitedesign"
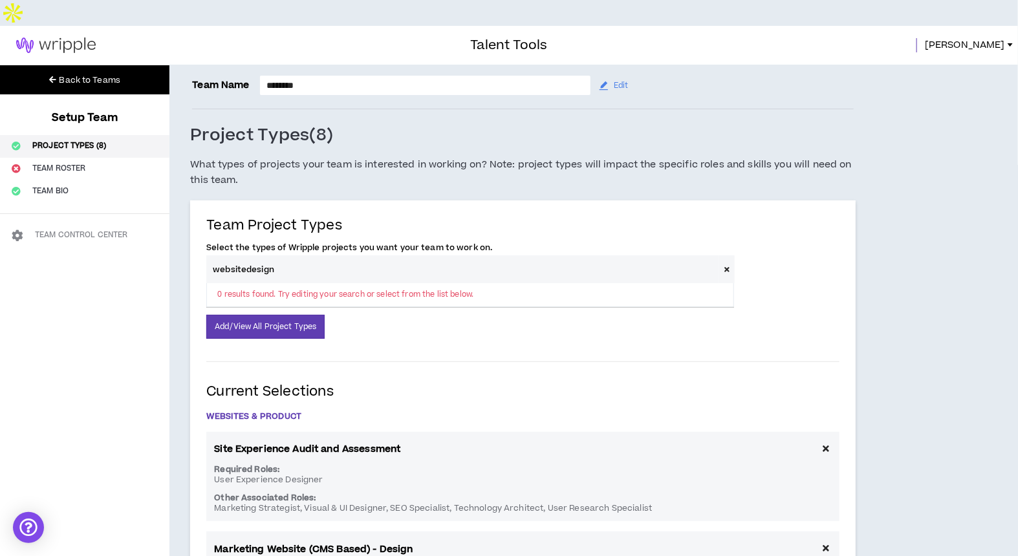
click at [270, 255] on input "websitedesign" at bounding box center [462, 269] width 513 height 28
click at [269, 255] on input "websitedesign" at bounding box center [462, 269] width 513 height 28
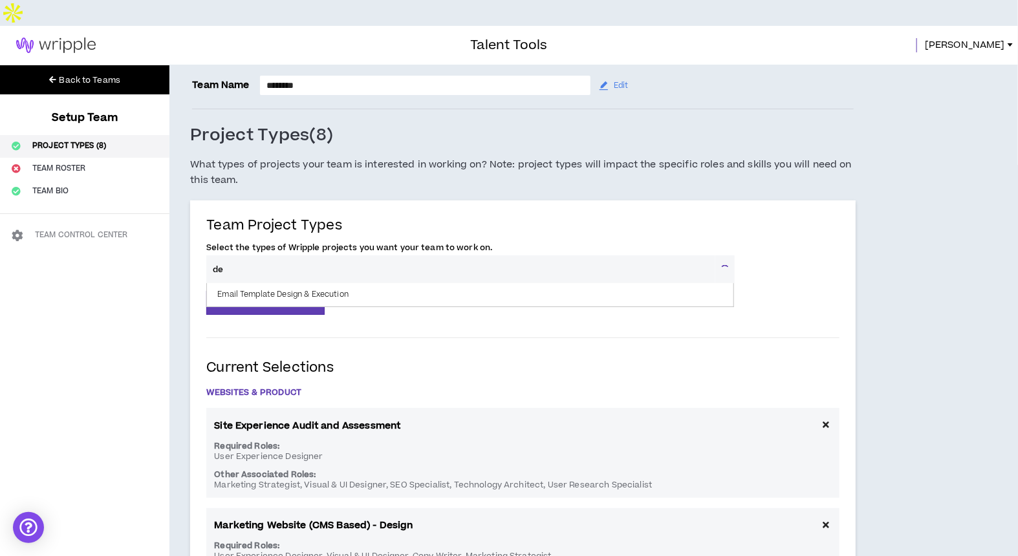
type input "d"
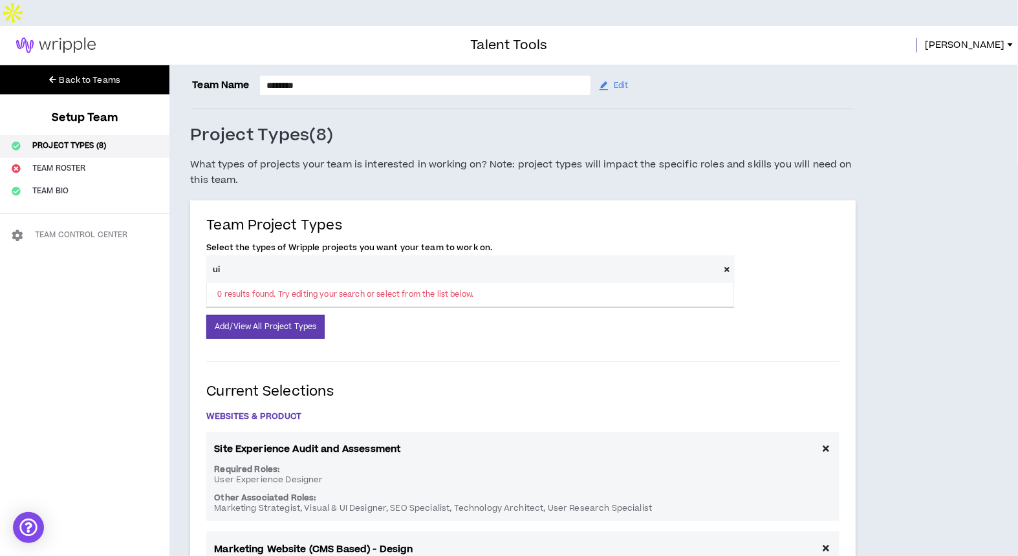
type input "u"
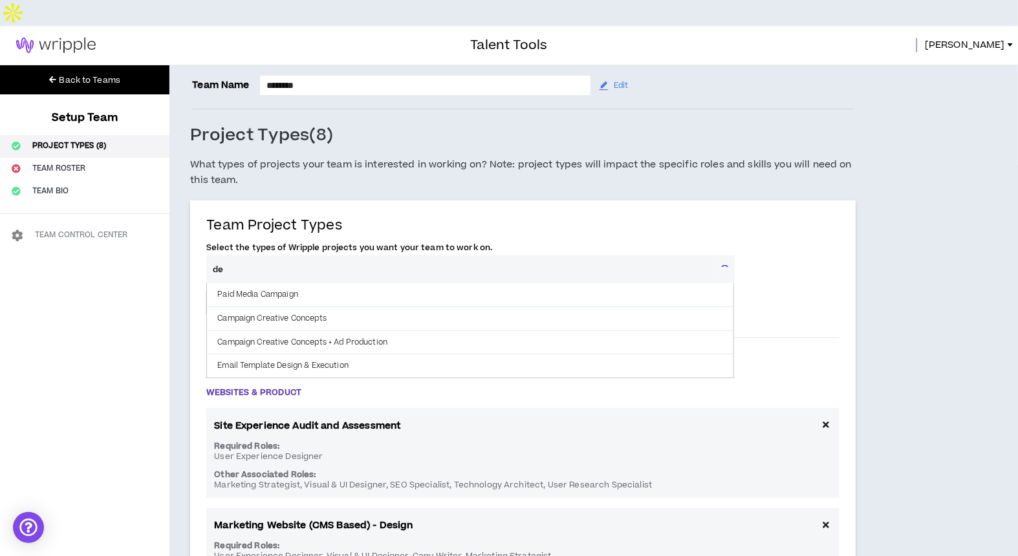
type input "d"
type input "s"
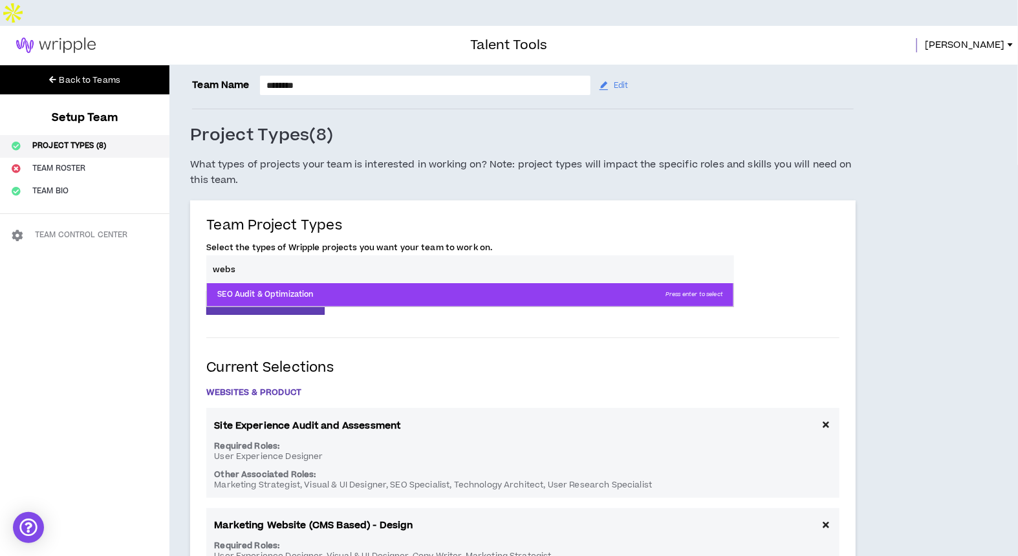
type input "webs"
click at [281, 283] on p "SEO Audit & Optimization Press enter to select" at bounding box center [470, 294] width 526 height 23
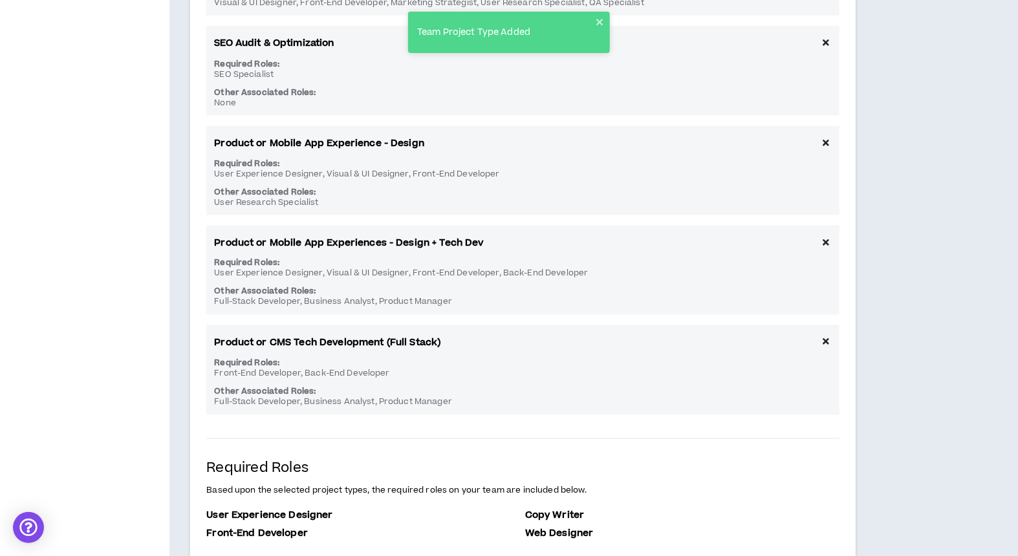
click at [280, 258] on p "Required Roles:" at bounding box center [523, 263] width 618 height 10
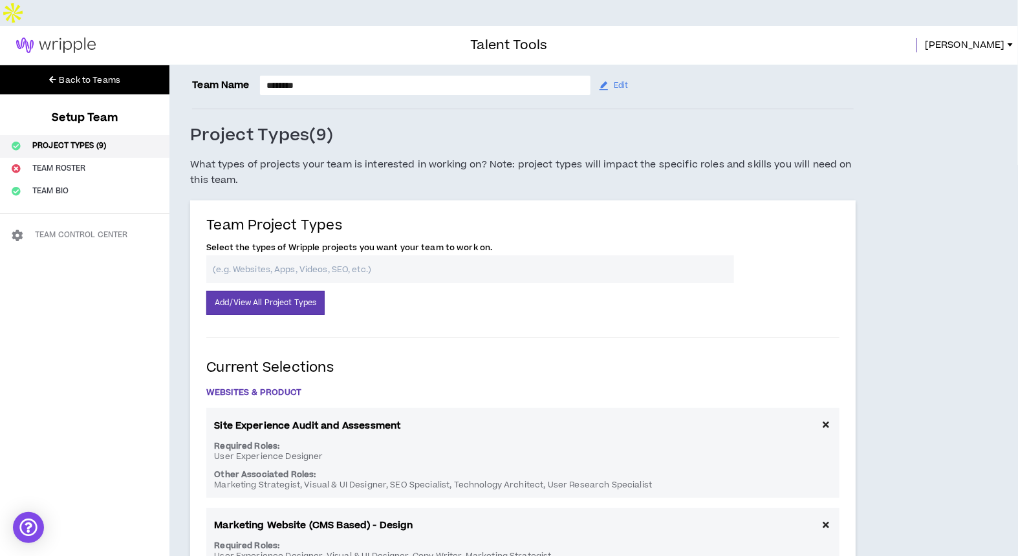
click at [345, 255] on input "text" at bounding box center [470, 269] width 528 height 28
type input "s"
type input "d"
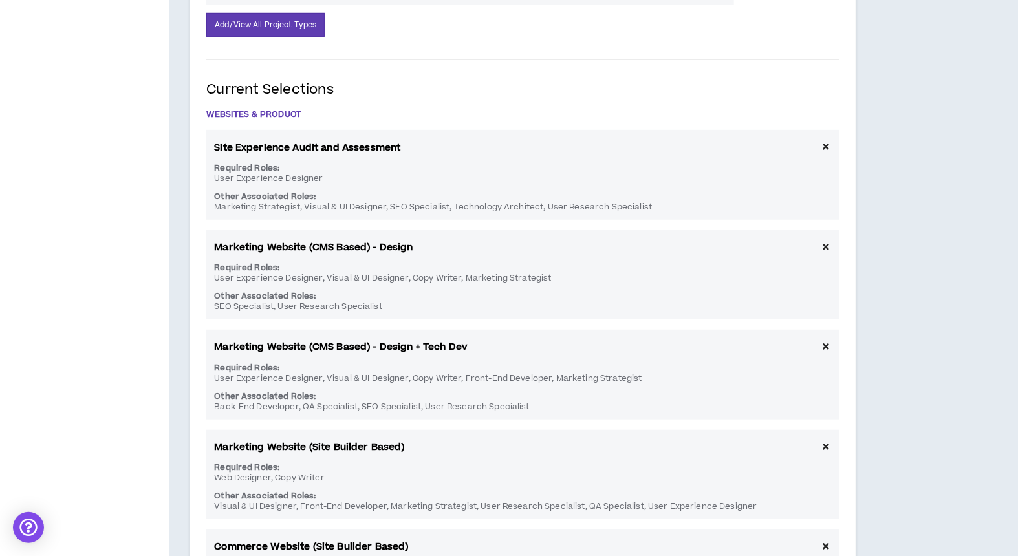
scroll to position [960, 0]
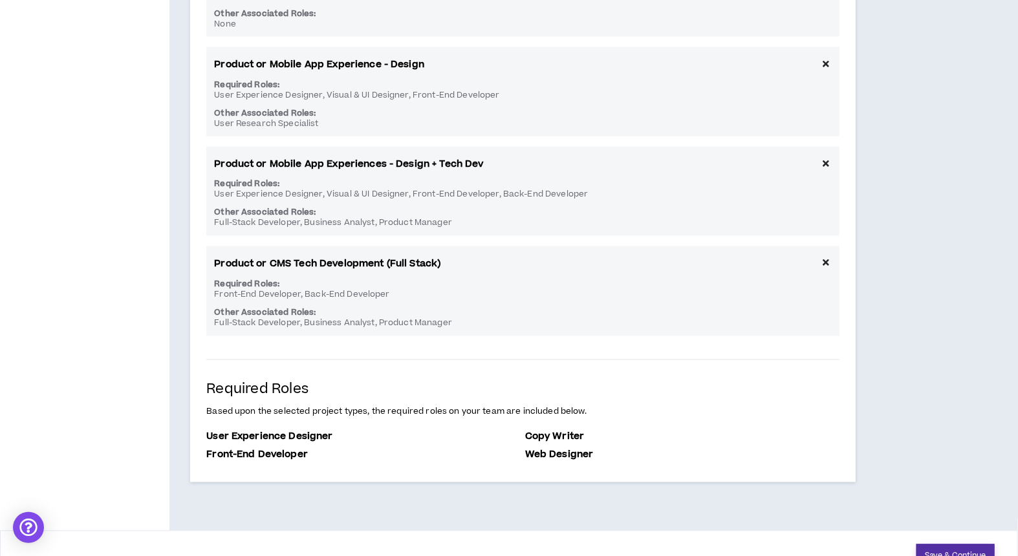
click at [936, 545] on button "Save & Continue" at bounding box center [955, 557] width 78 height 24
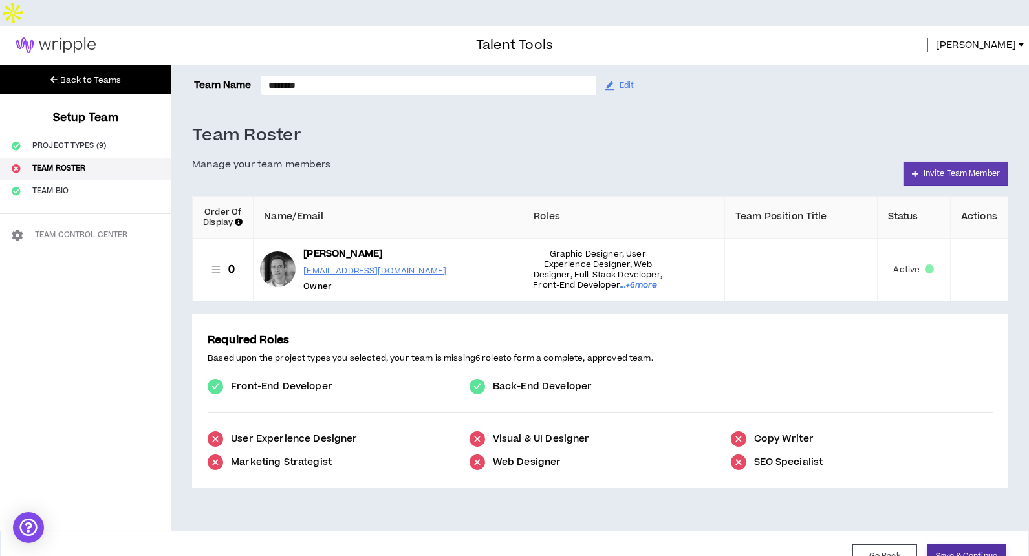
click at [936, 545] on button "Save & Continue" at bounding box center [966, 557] width 78 height 24
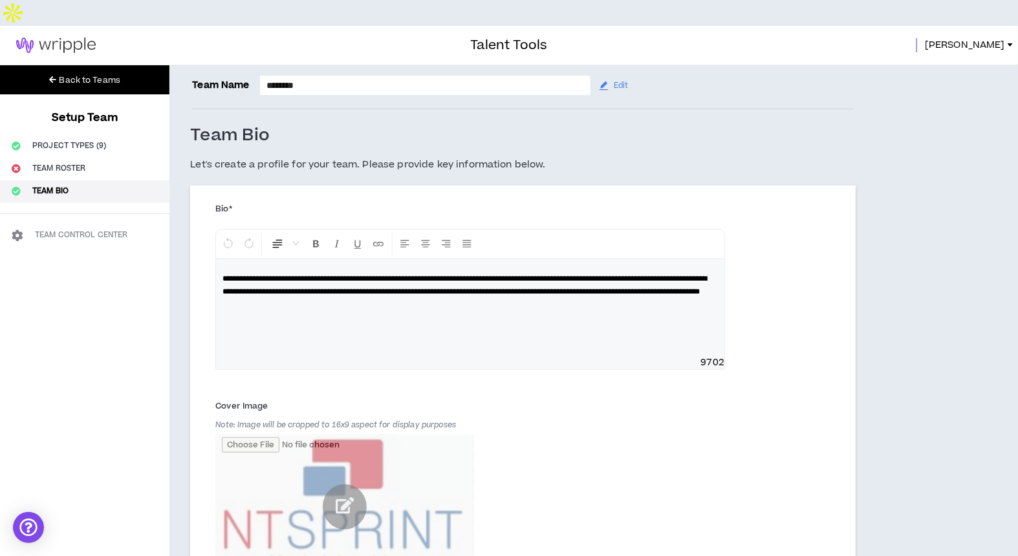
scroll to position [341, 0]
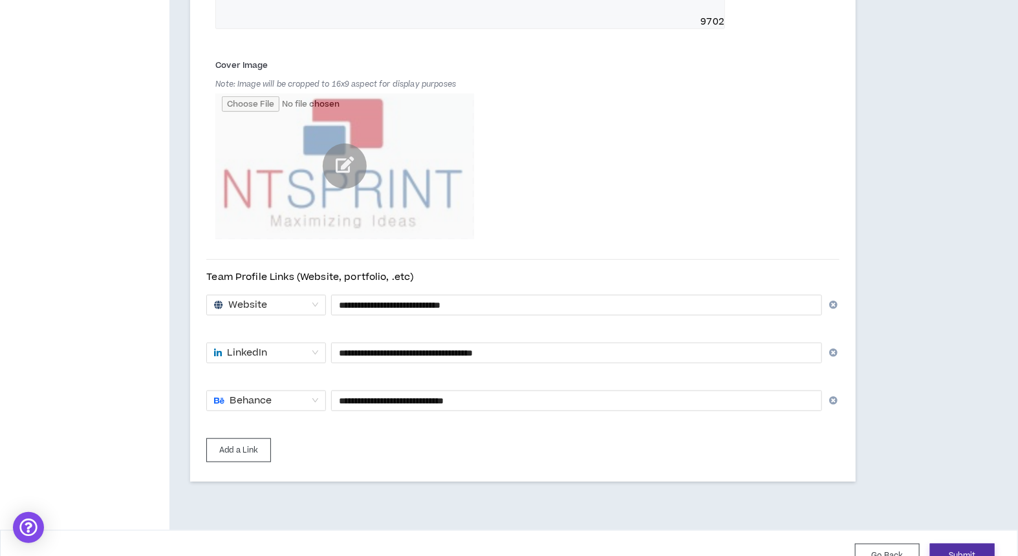
click at [971, 544] on button "Submit" at bounding box center [962, 556] width 65 height 24
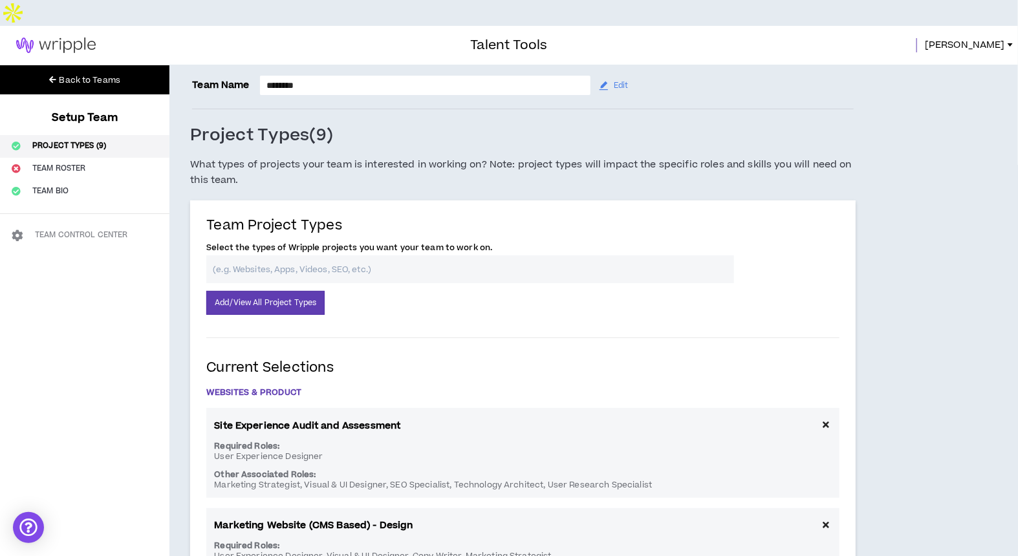
click at [99, 70] on link "Back to Teams" at bounding box center [85, 80] width 76 height 21
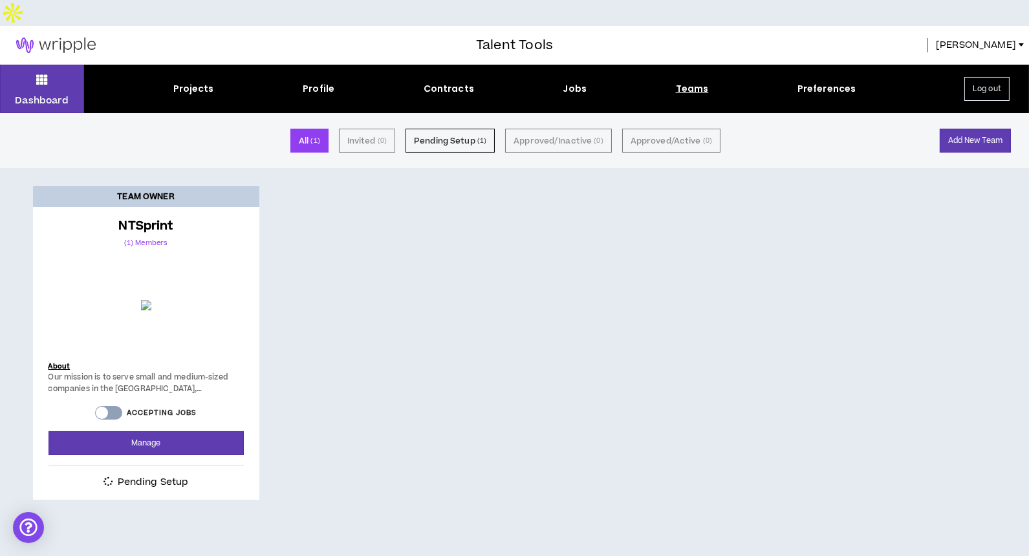
click at [102, 407] on div at bounding box center [102, 413] width 12 height 12
click at [107, 406] on div at bounding box center [108, 413] width 27 height 14
